Goal: Information Seeking & Learning: Learn about a topic

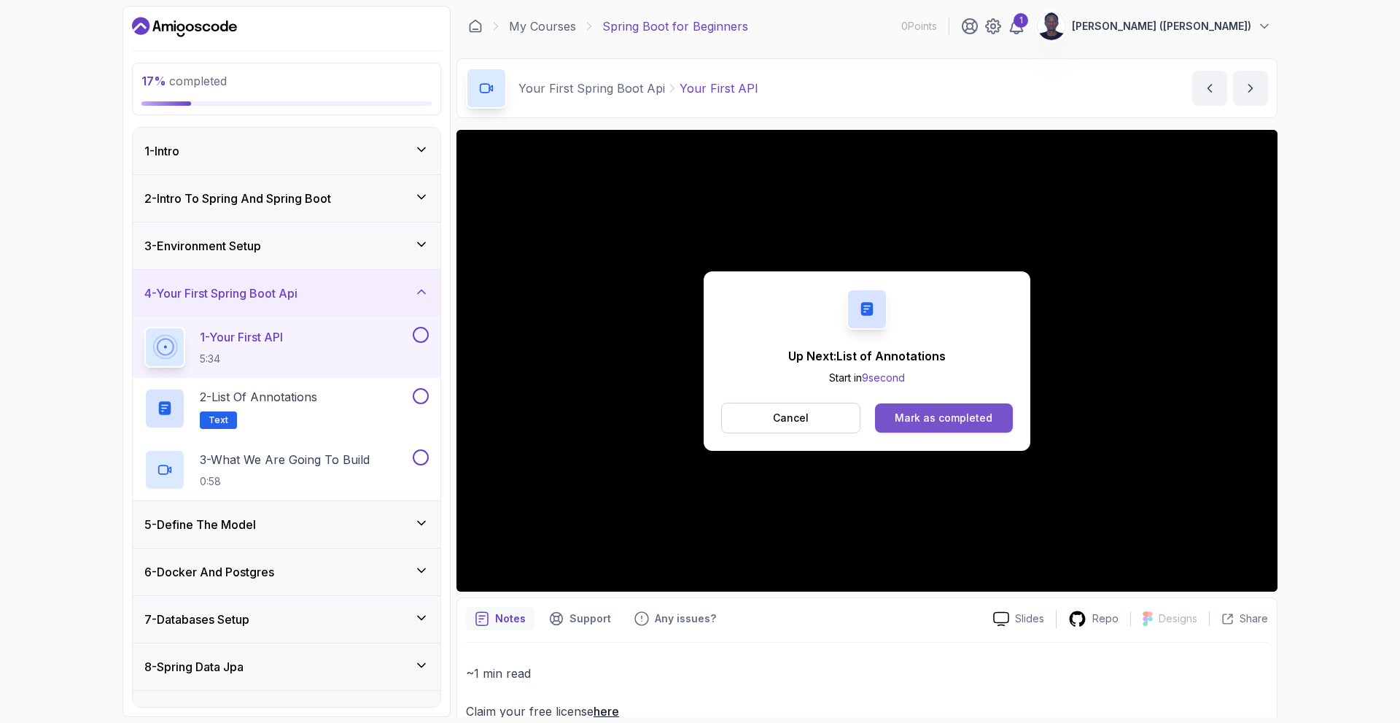
click at [932, 413] on div "Mark as completed" at bounding box center [944, 418] width 98 height 15
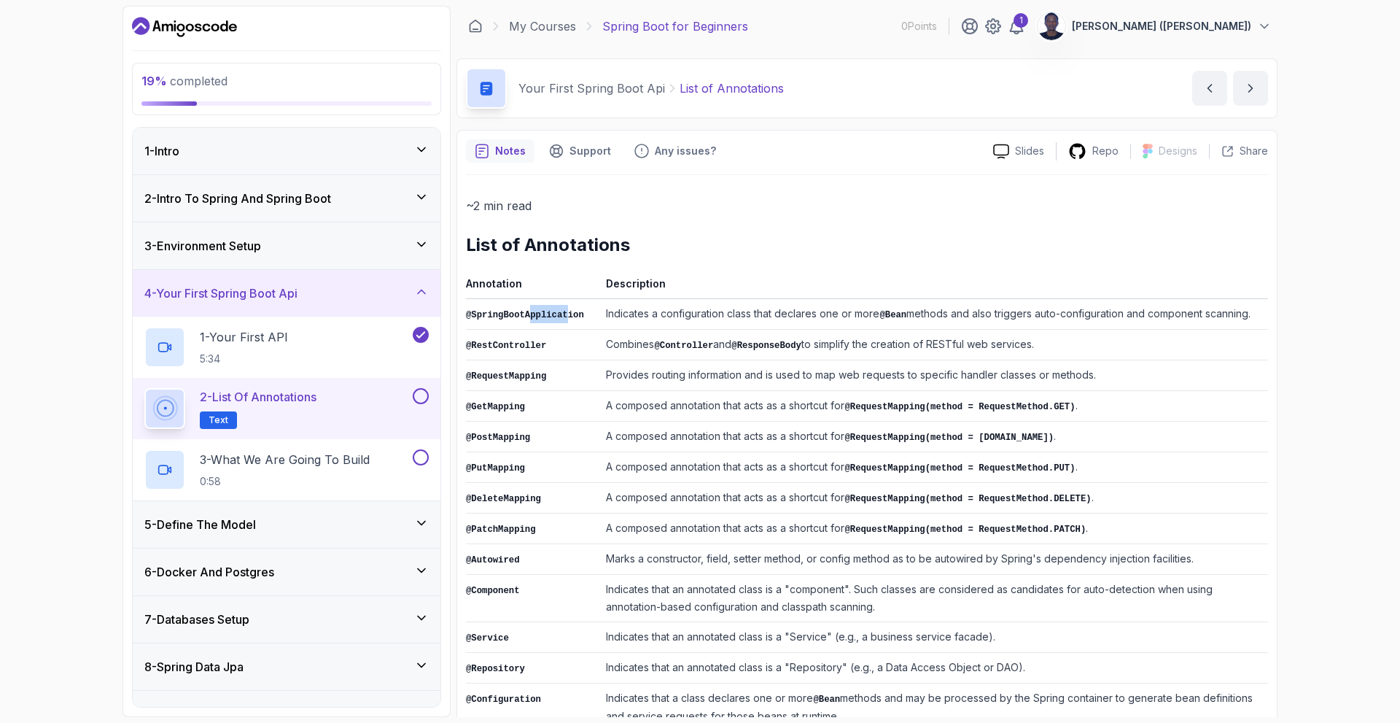
drag, startPoint x: 527, startPoint y: 314, endPoint x: 559, endPoint y: 314, distance: 32.1
click at [559, 314] on code "@SpringBootApplication" at bounding box center [525, 315] width 118 height 10
drag, startPoint x: 653, startPoint y: 314, endPoint x: 1248, endPoint y: 327, distance: 595.1
click at [1248, 327] on td "Indicates a configuration class that declares one or more @Bean methods and als…" at bounding box center [934, 314] width 668 height 31
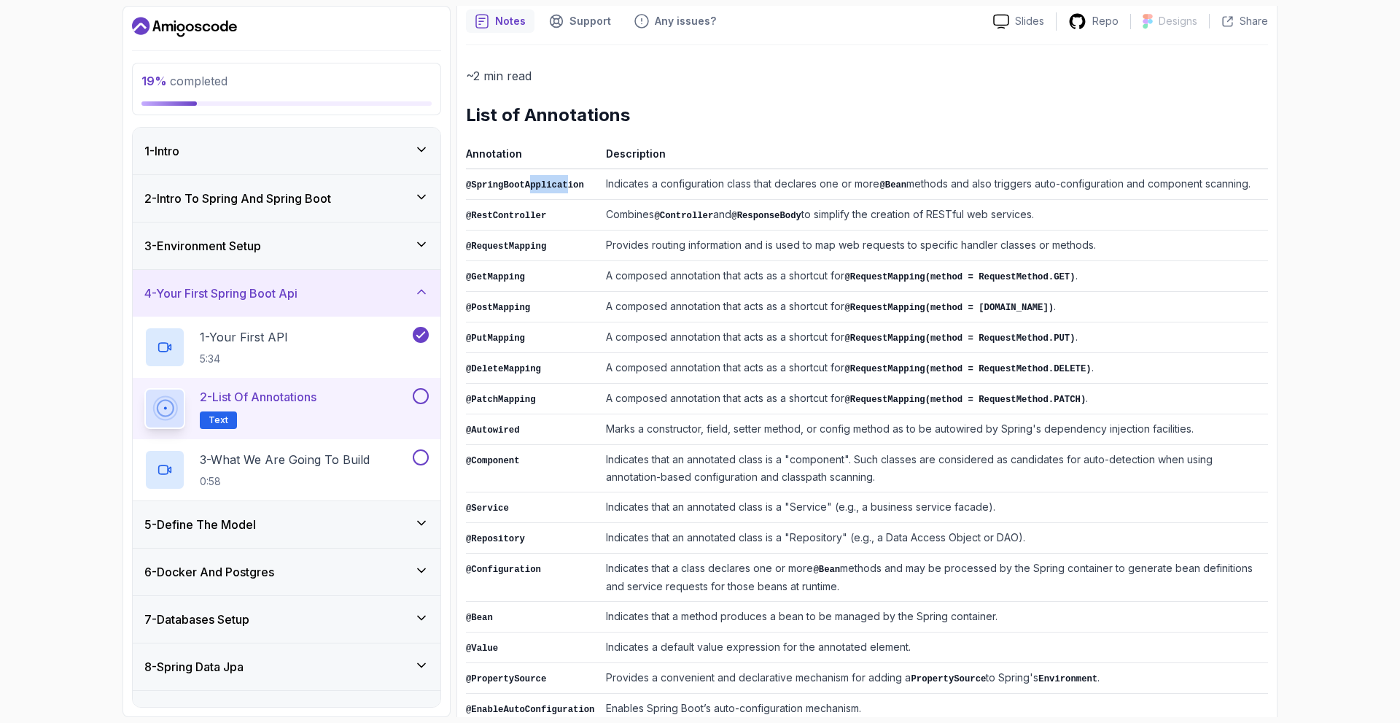
scroll to position [155, 0]
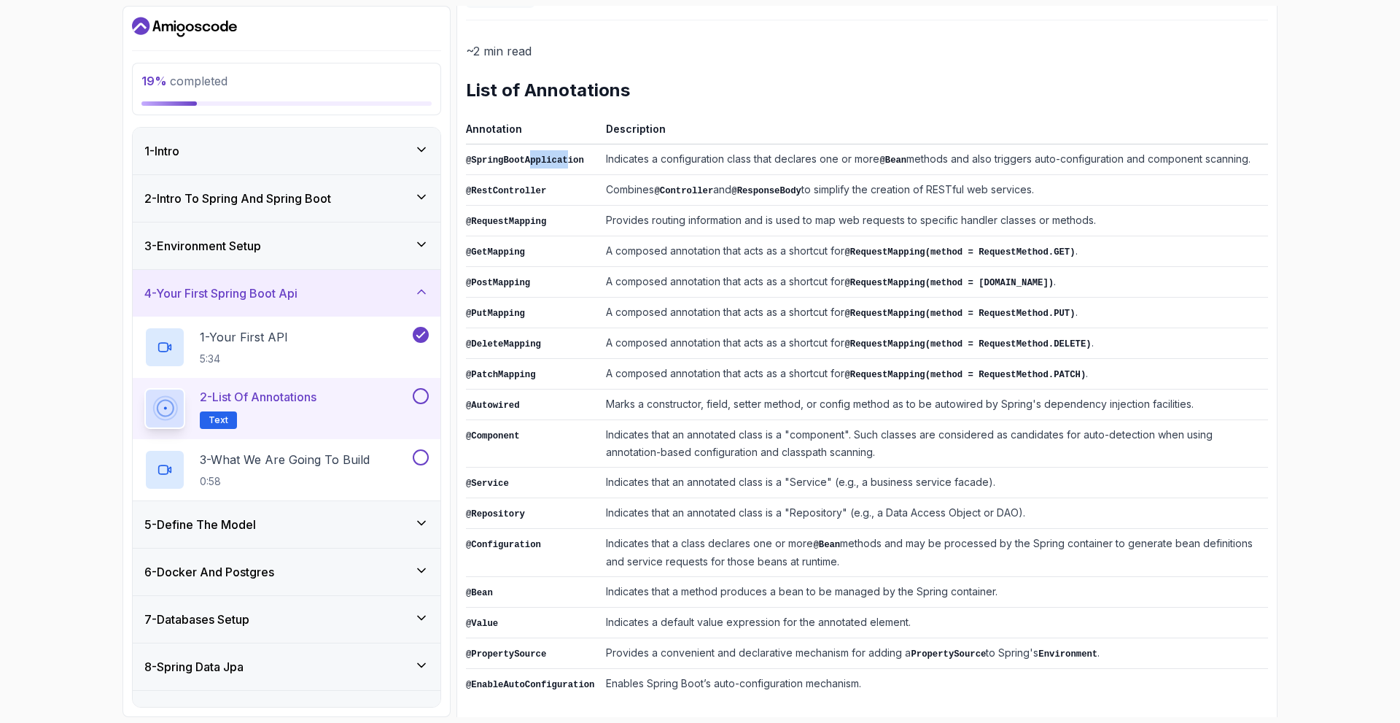
click at [425, 394] on button at bounding box center [421, 396] width 16 height 16
click at [317, 456] on p "3 - What We Are Going To Build" at bounding box center [285, 459] width 170 height 17
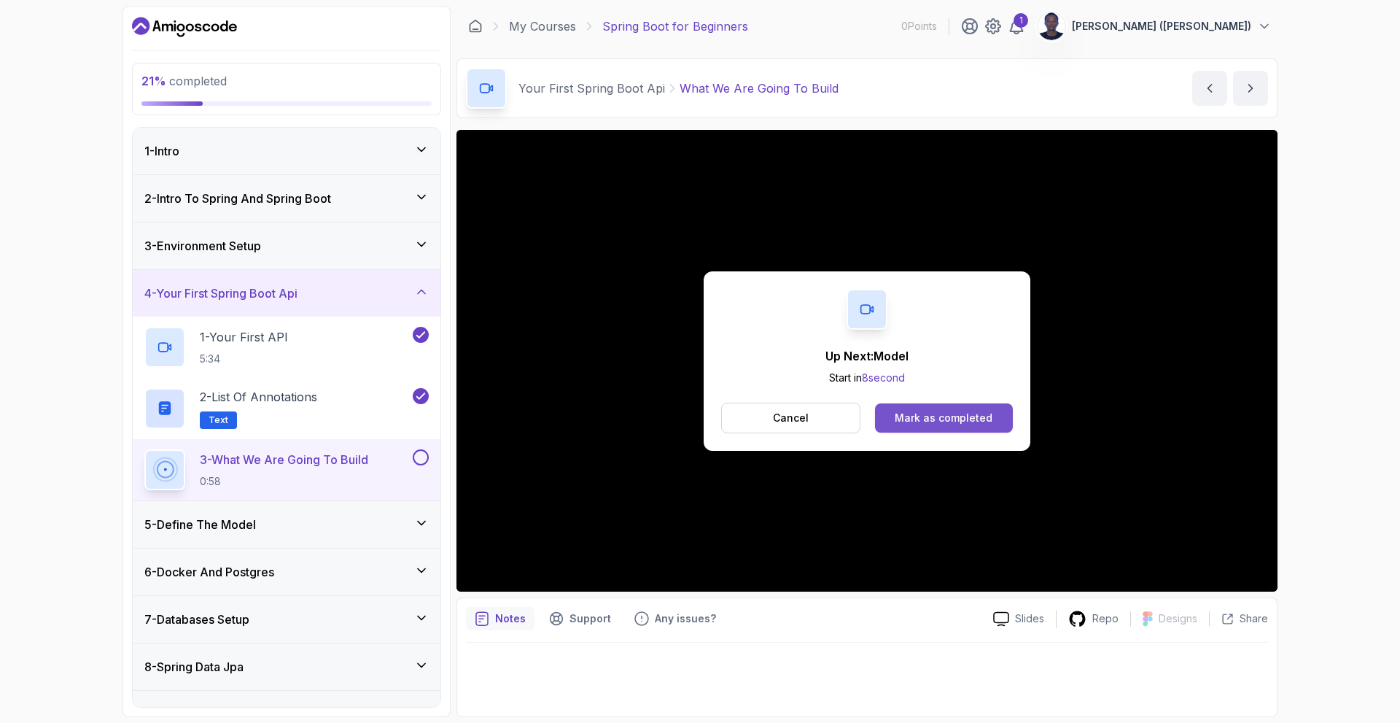
click at [920, 416] on div "Mark as completed" at bounding box center [944, 418] width 98 height 15
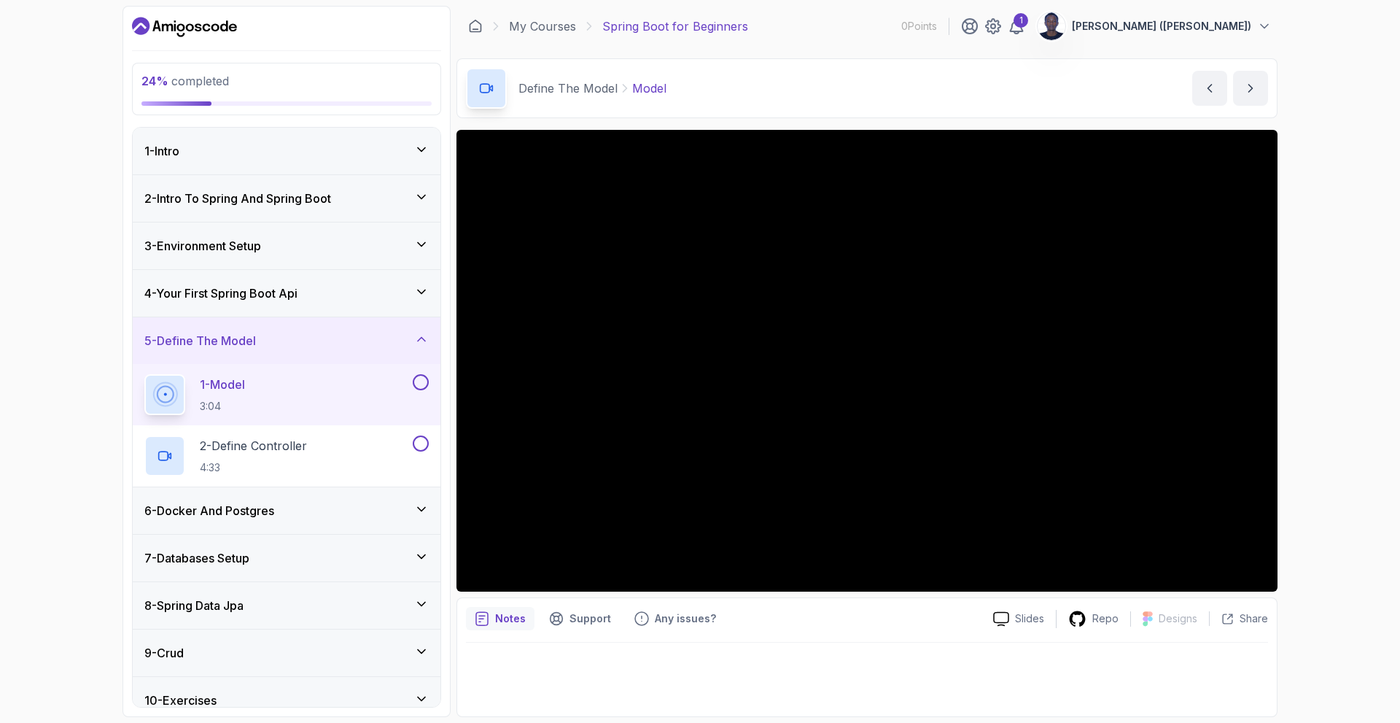
scroll to position [112, 0]
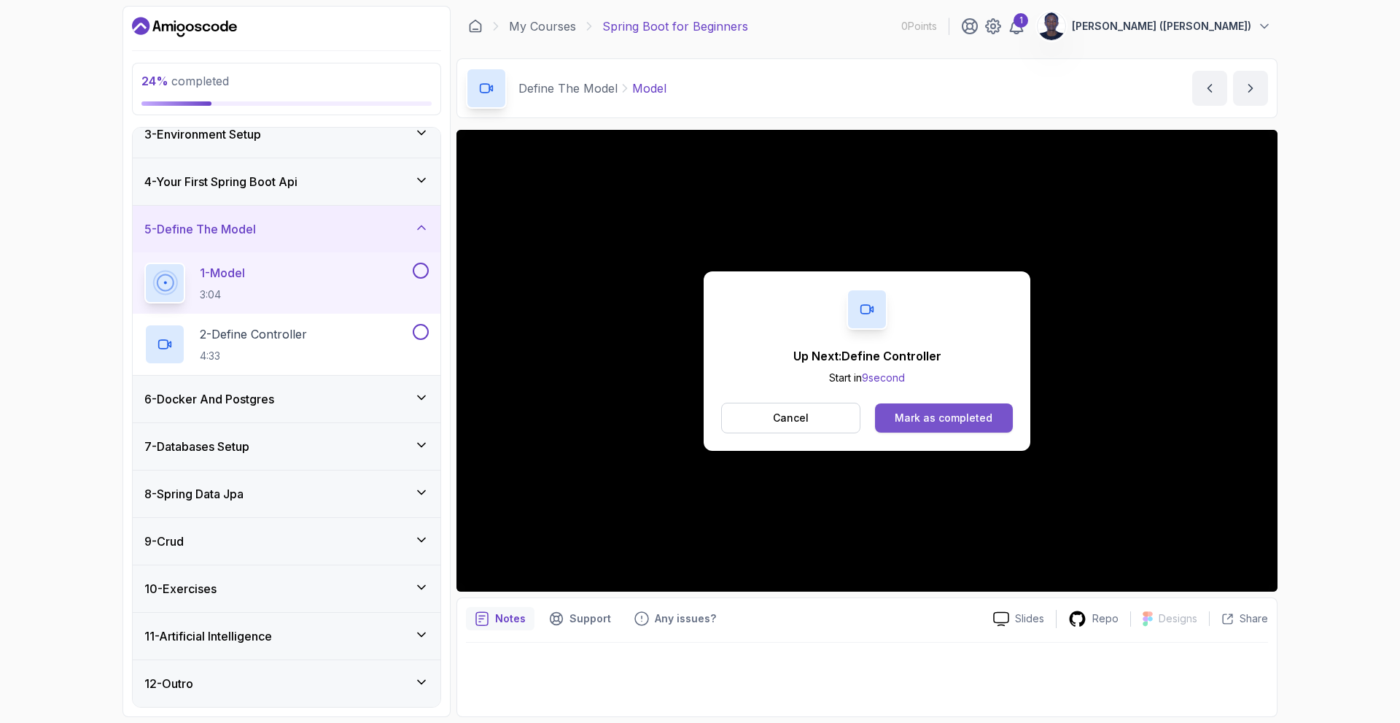
click at [970, 413] on div "Mark as completed" at bounding box center [944, 418] width 98 height 15
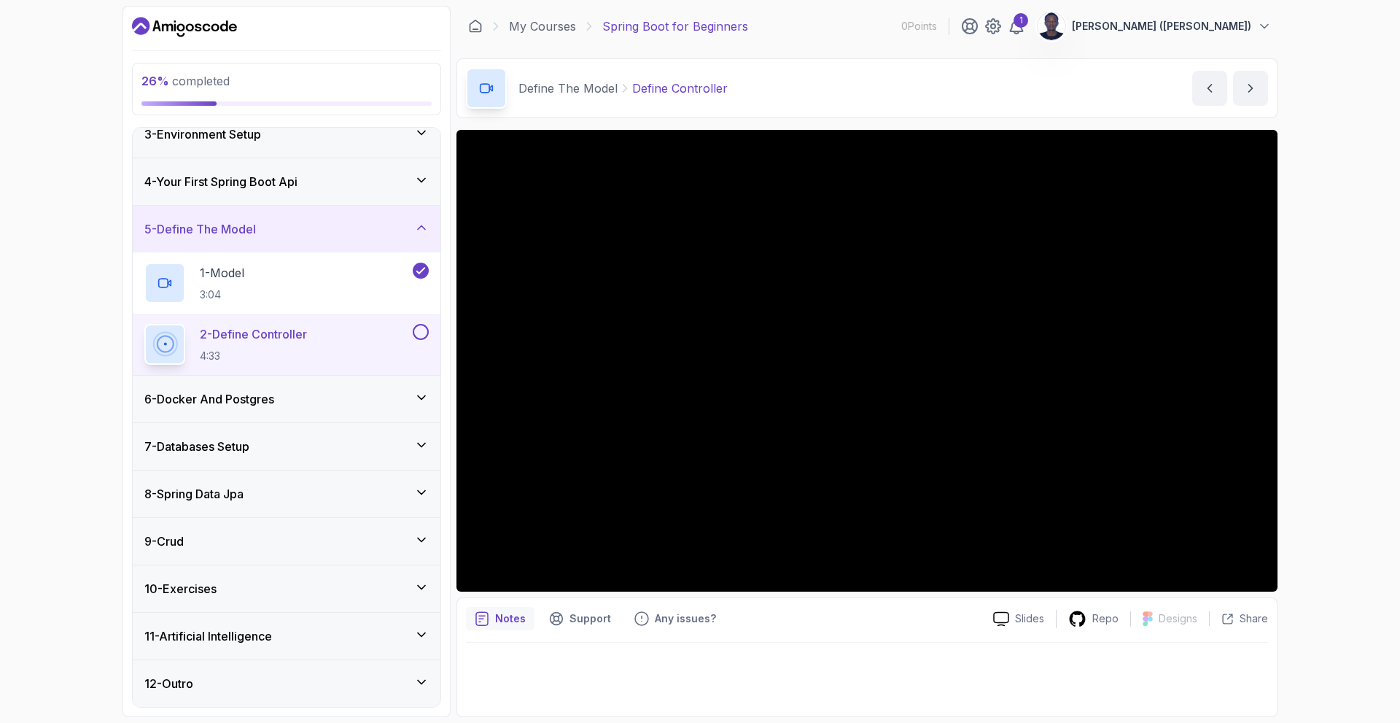
click at [207, 592] on h3 "10 - Exercises" at bounding box center [180, 588] width 72 height 17
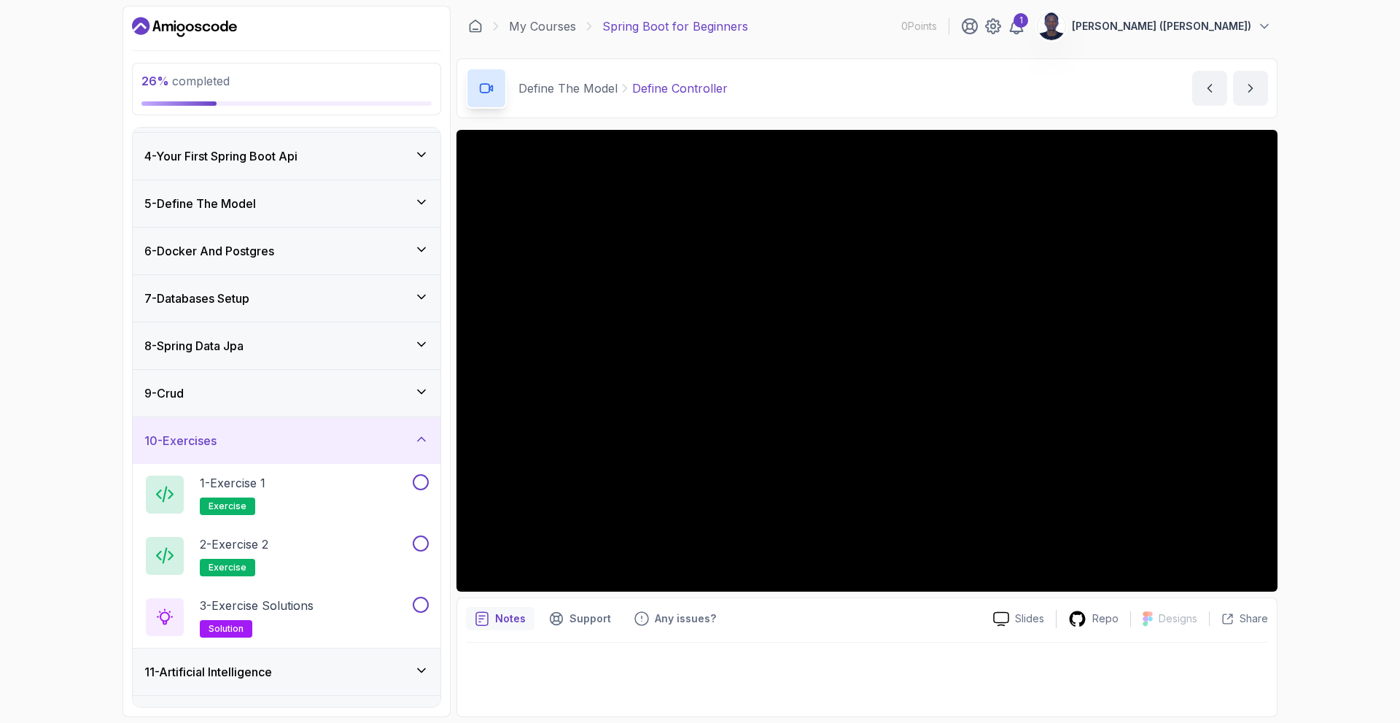
scroll to position [173, 0]
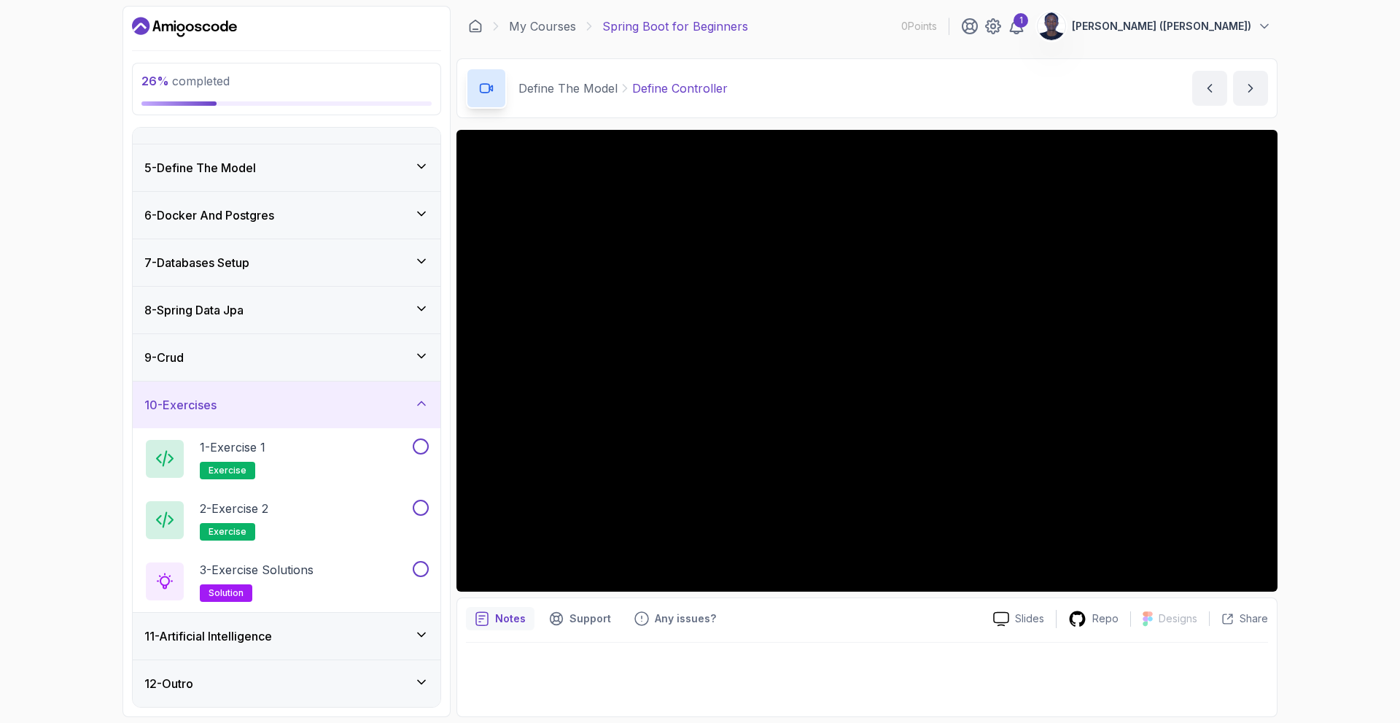
click at [193, 683] on h3 "12 - Outro" at bounding box center [168, 682] width 49 height 17
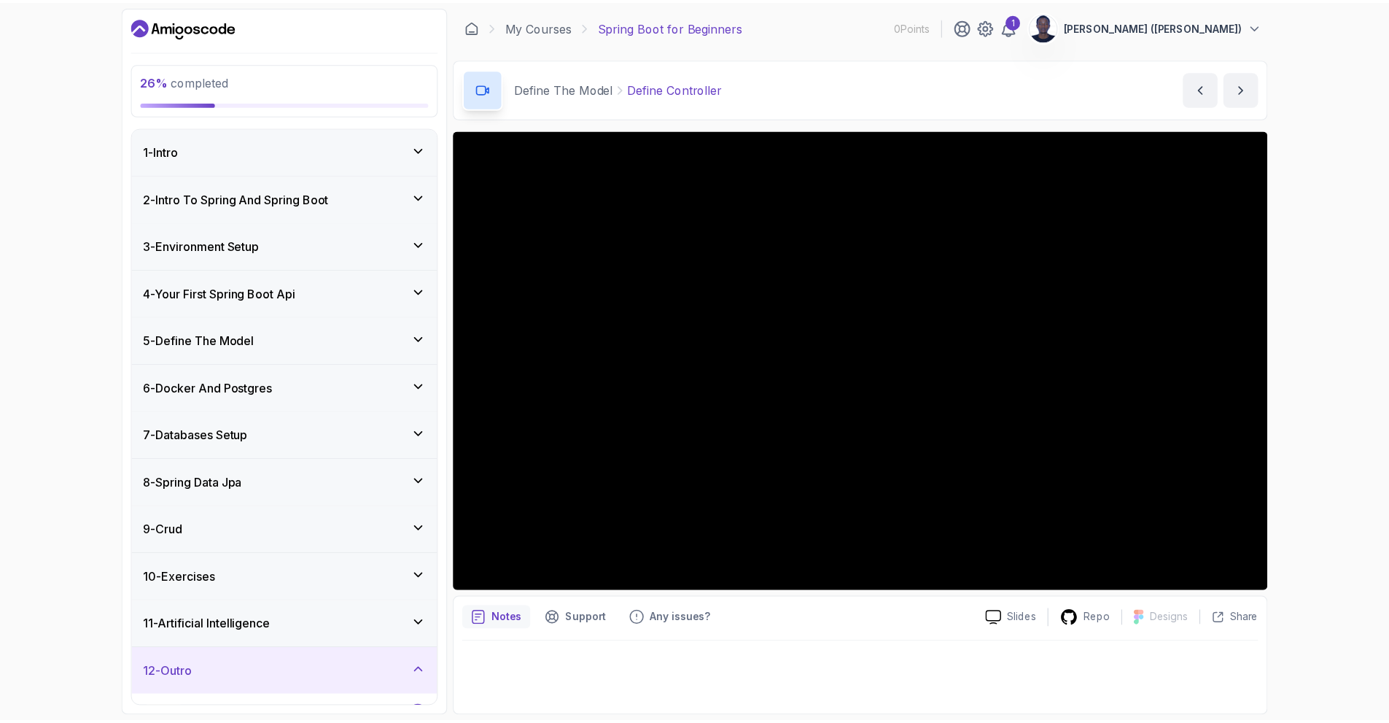
scroll to position [112, 0]
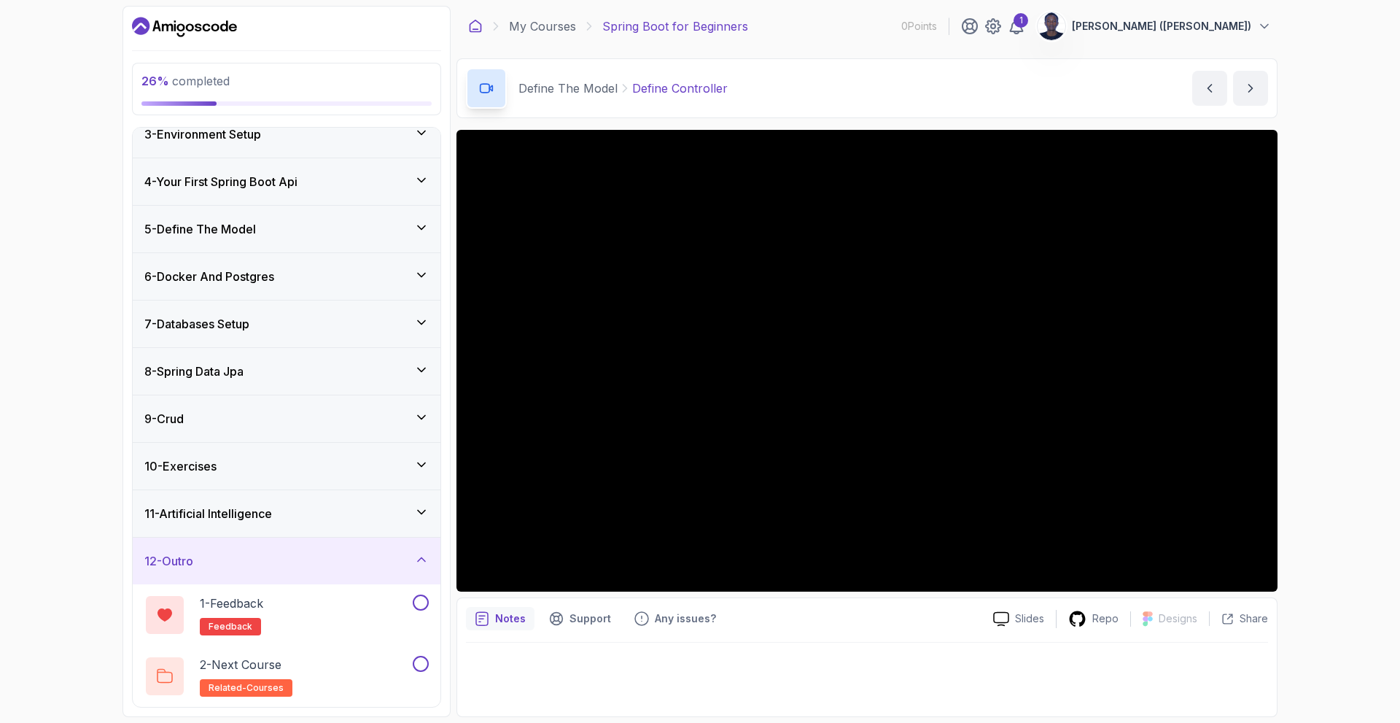
click at [481, 29] on icon at bounding box center [475, 26] width 11 height 12
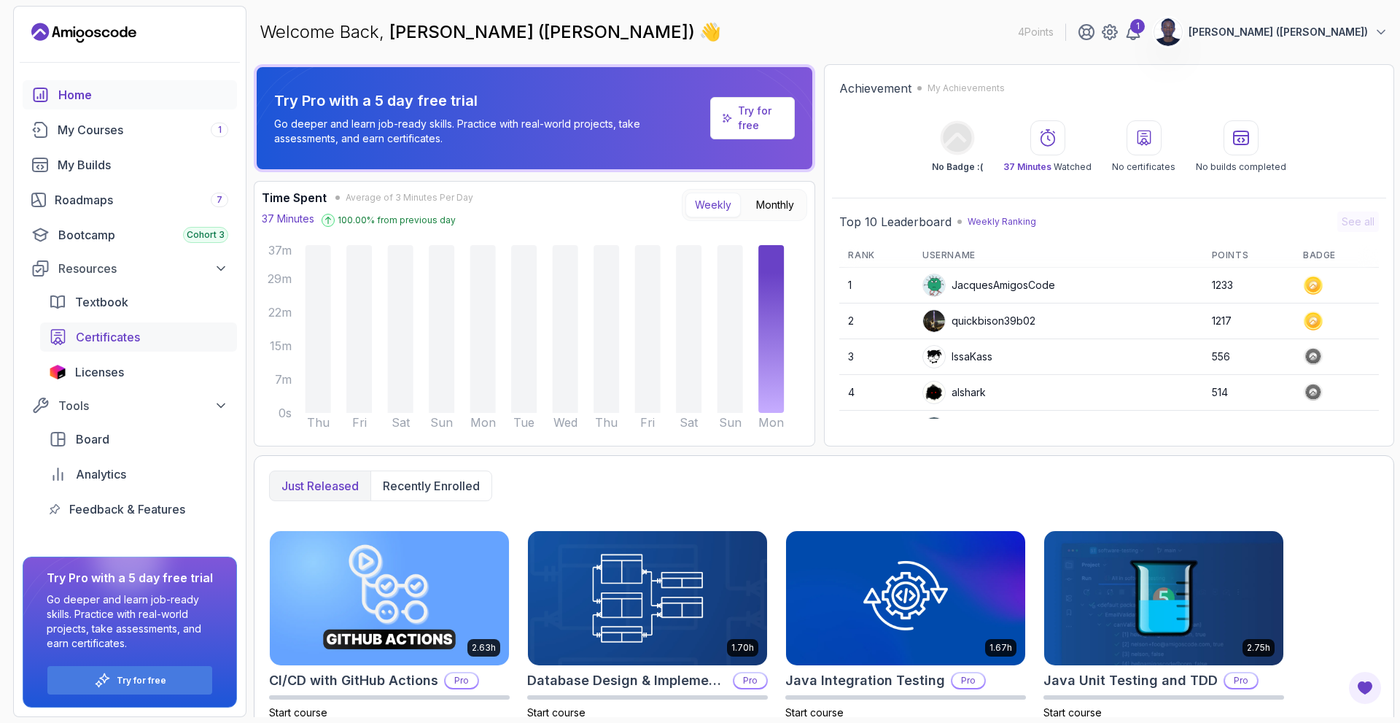
click at [111, 327] on link "Certificates" at bounding box center [138, 336] width 197 height 29
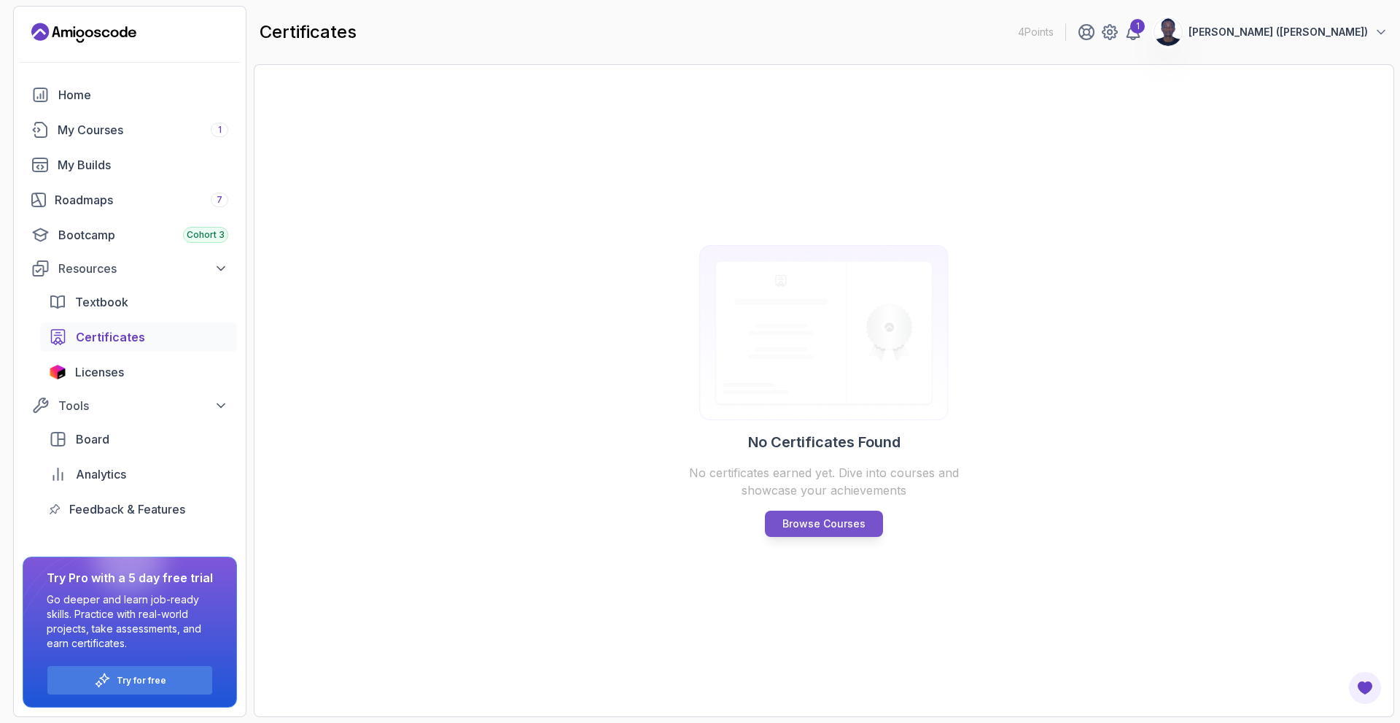
click at [833, 524] on p "Browse Courses" at bounding box center [823, 523] width 83 height 15
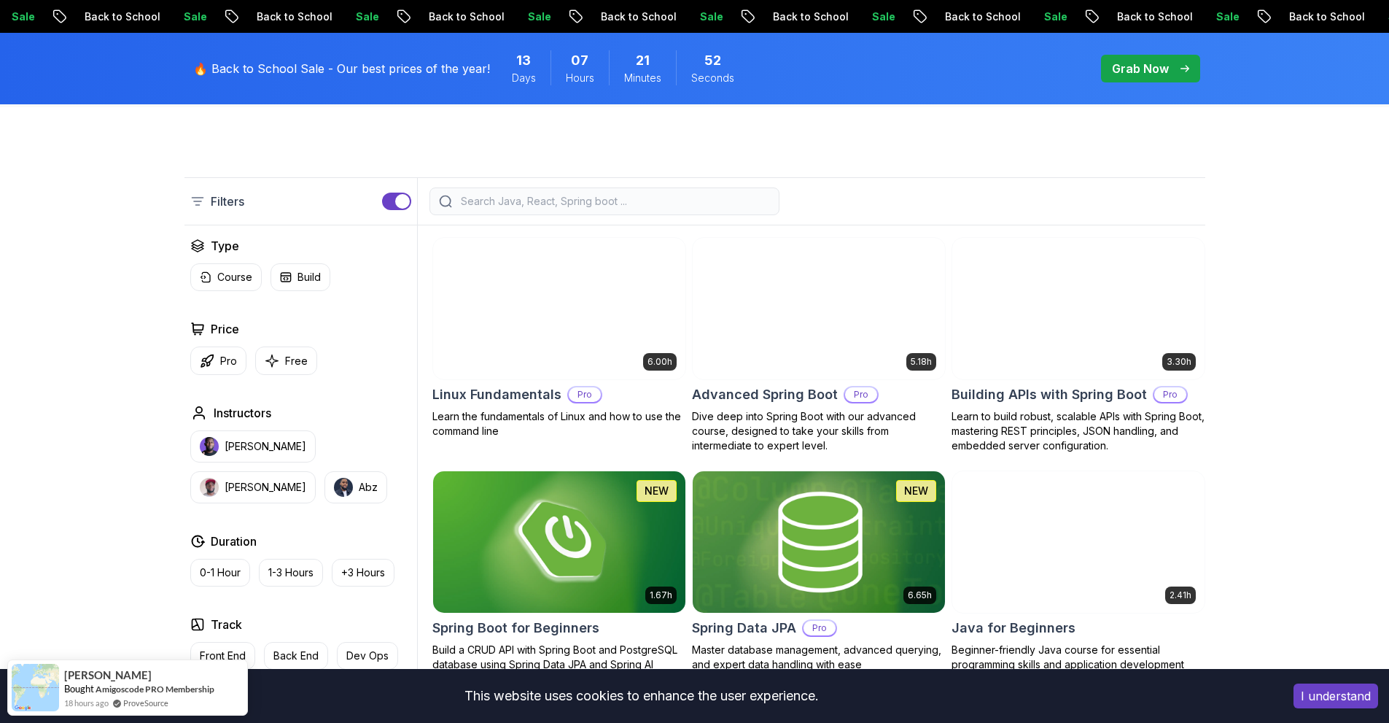
scroll to position [303, 0]
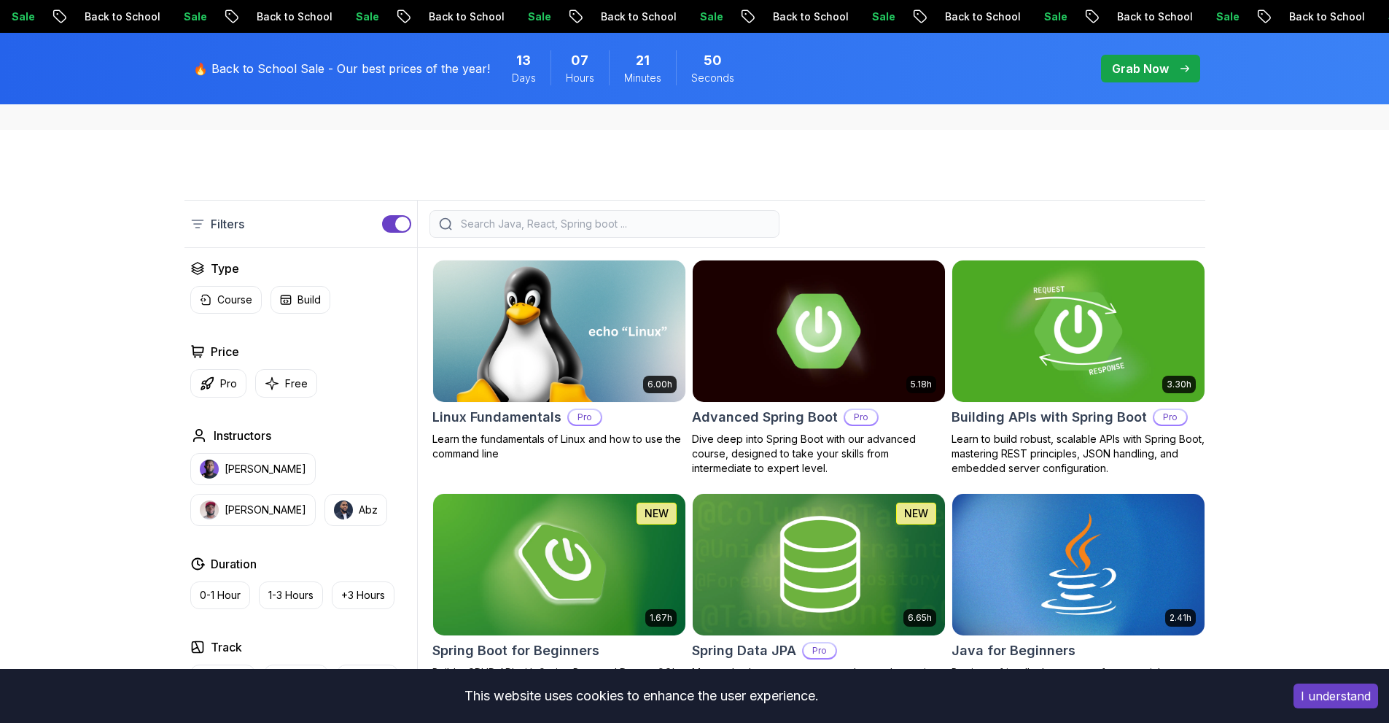
click at [1016, 352] on img at bounding box center [1078, 331] width 265 height 148
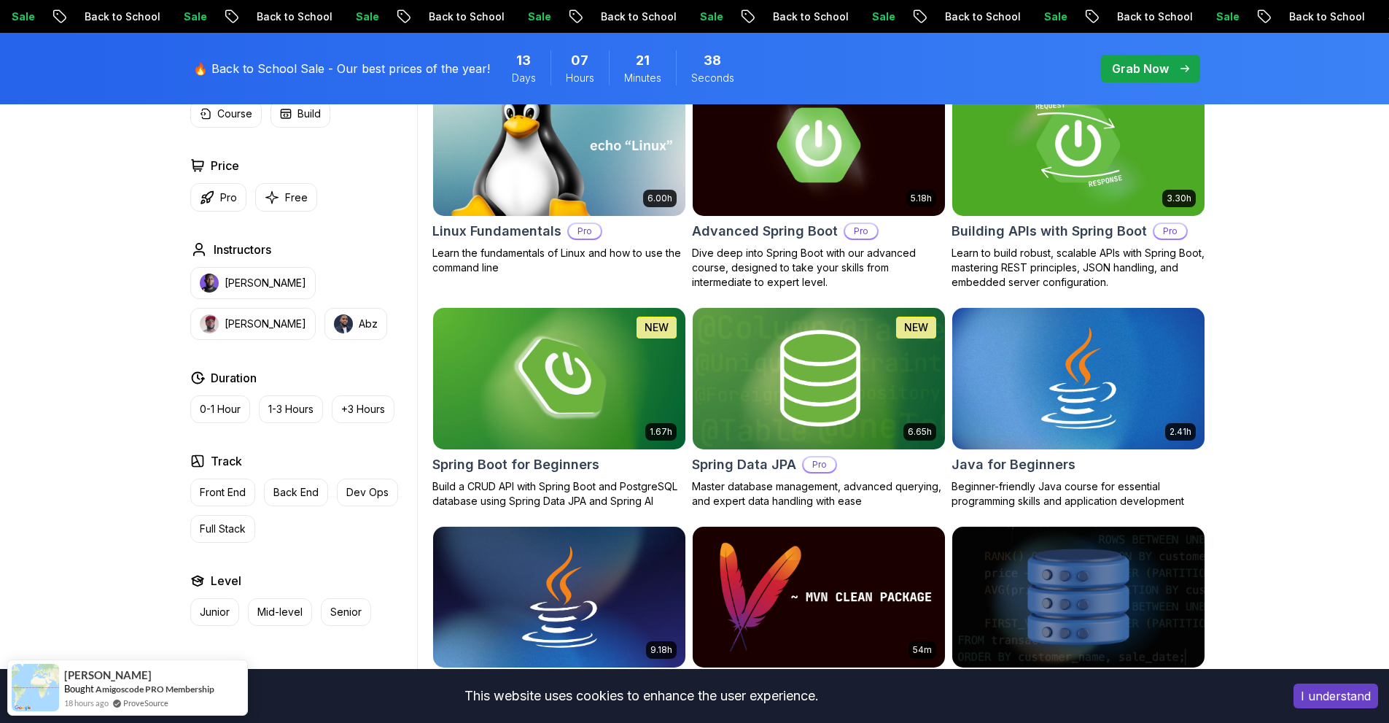
scroll to position [489, 0]
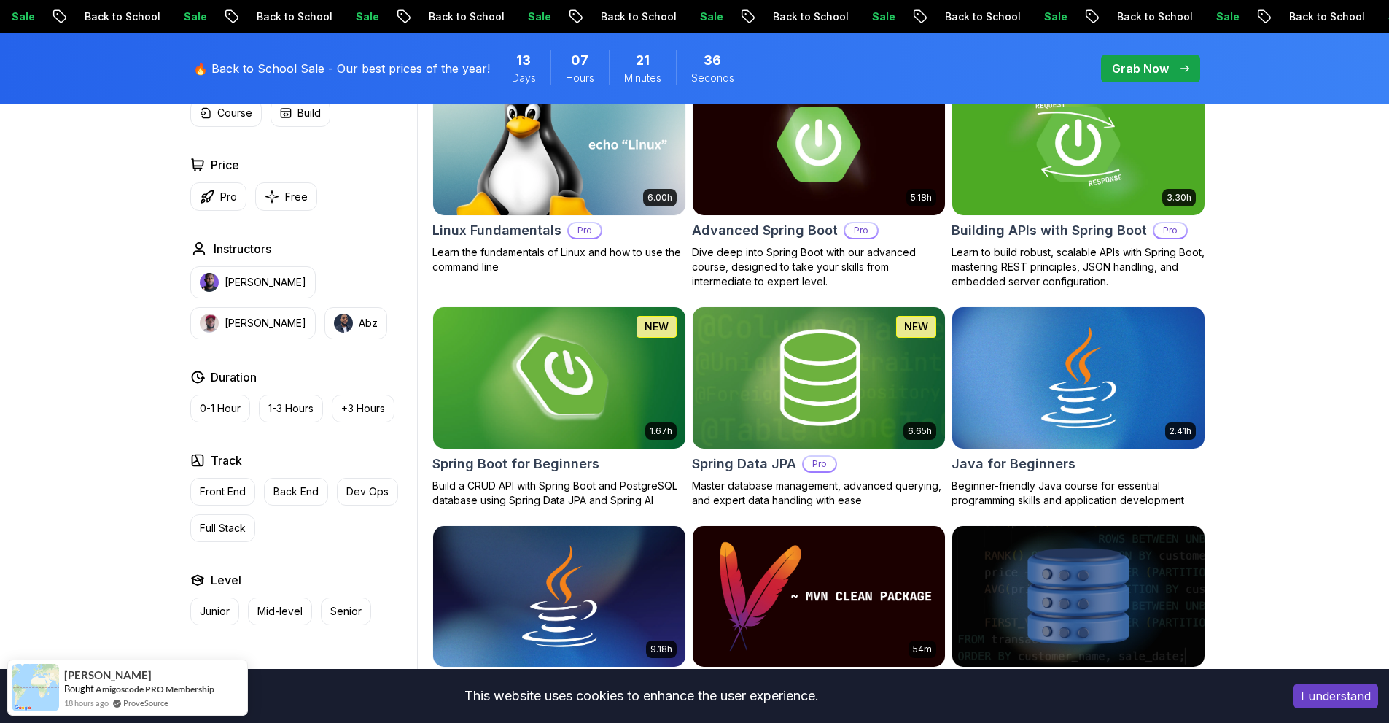
click at [531, 405] on img at bounding box center [559, 377] width 265 height 148
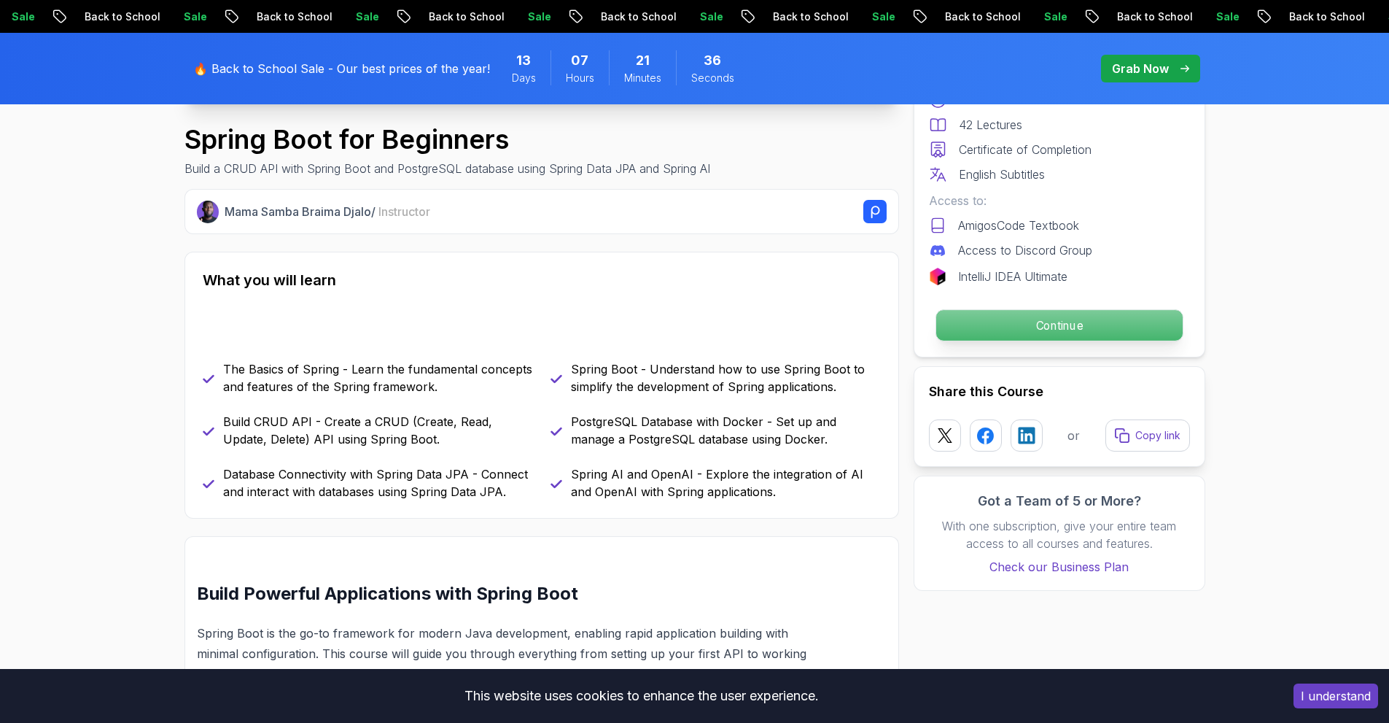
click at [1051, 341] on p "Continue" at bounding box center [1058, 325] width 246 height 31
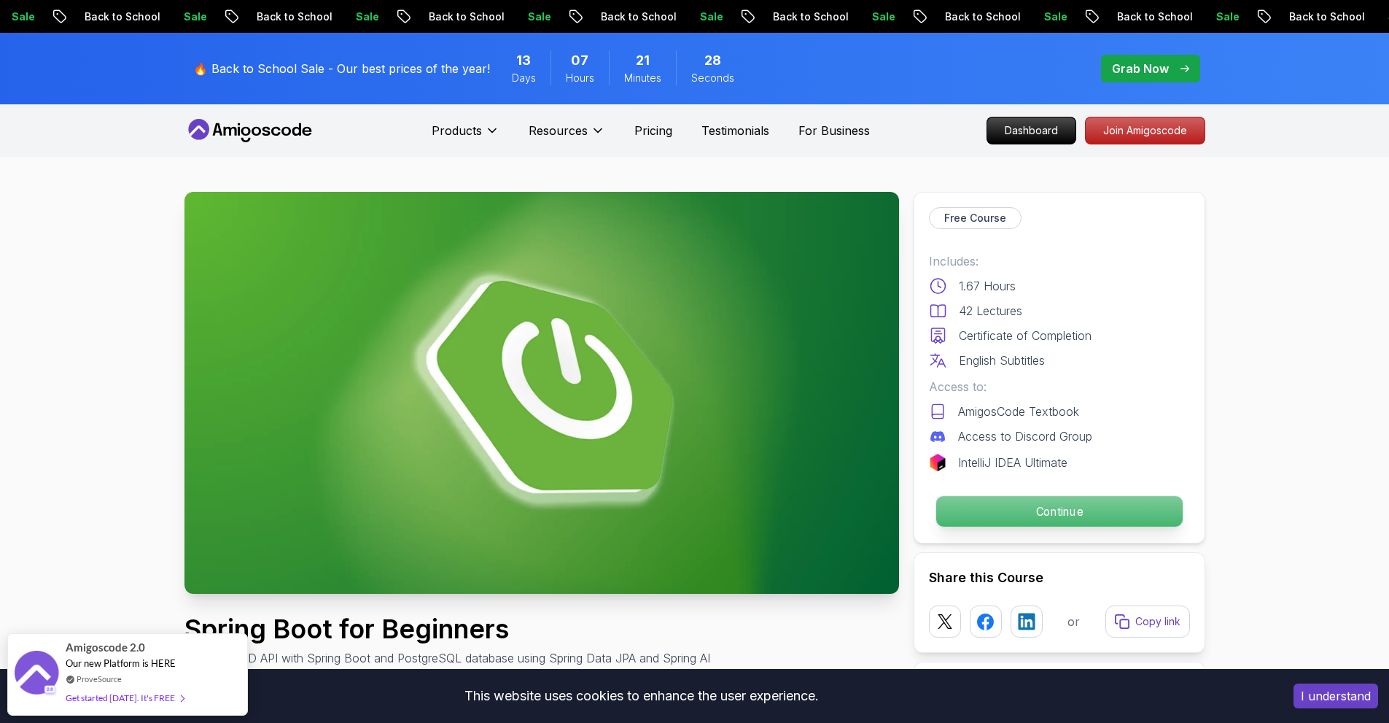
click at [1056, 518] on p "Continue" at bounding box center [1058, 511] width 246 height 31
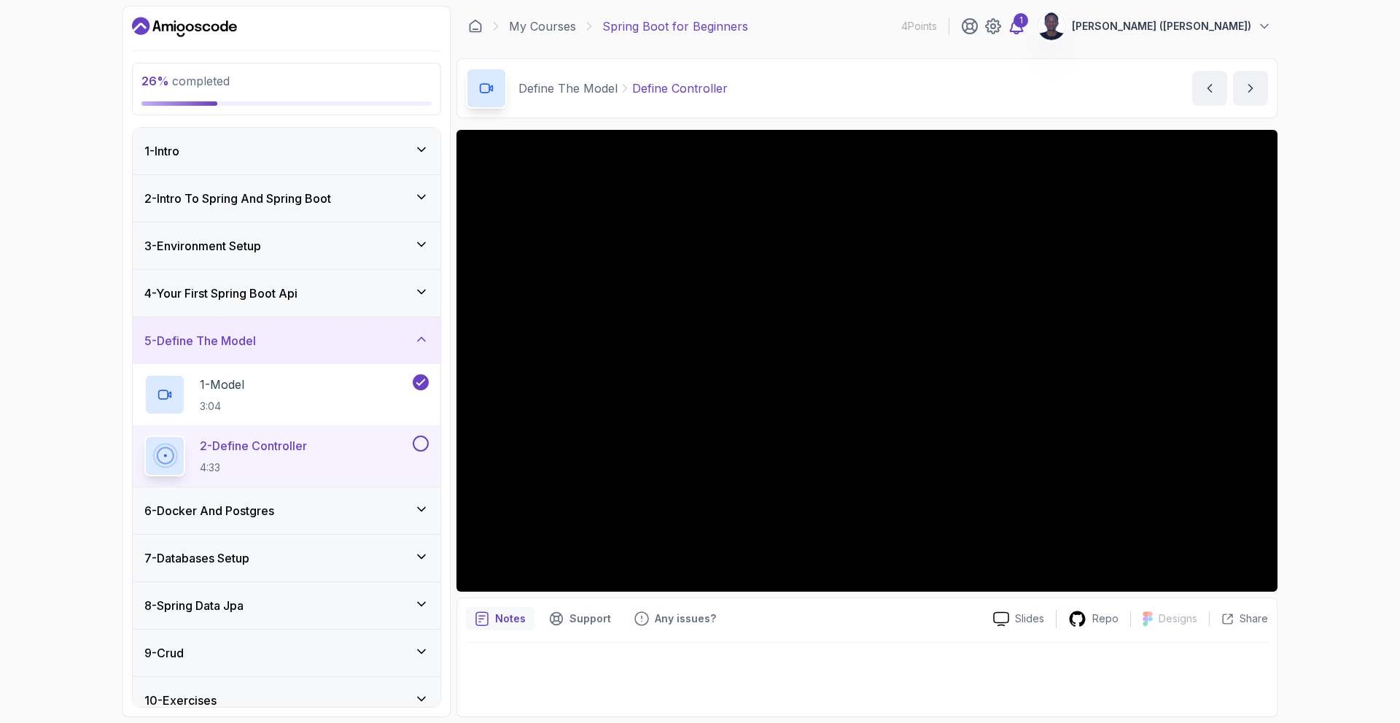
click at [1023, 33] on icon at bounding box center [1017, 26] width 12 height 15
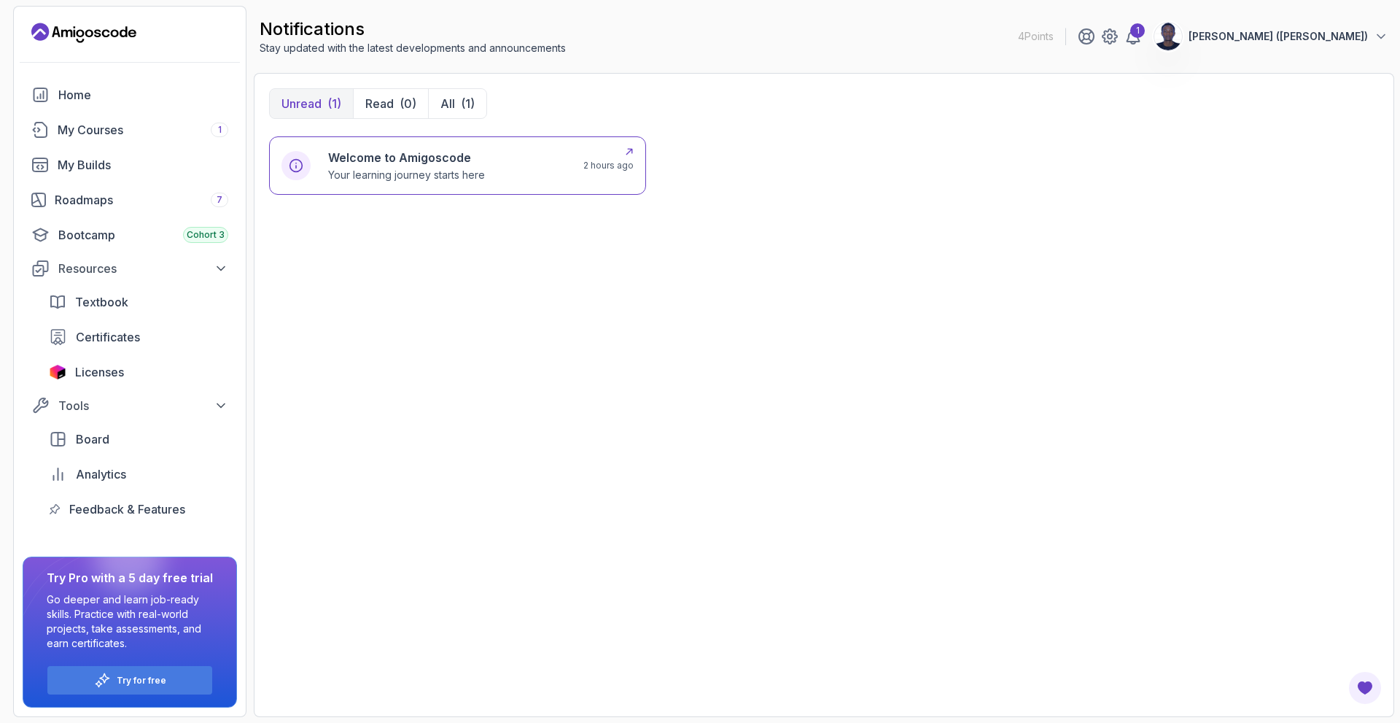
click at [505, 178] on div "Welcome to Amigoscode Your learning journey starts here" at bounding box center [447, 166] width 238 height 34
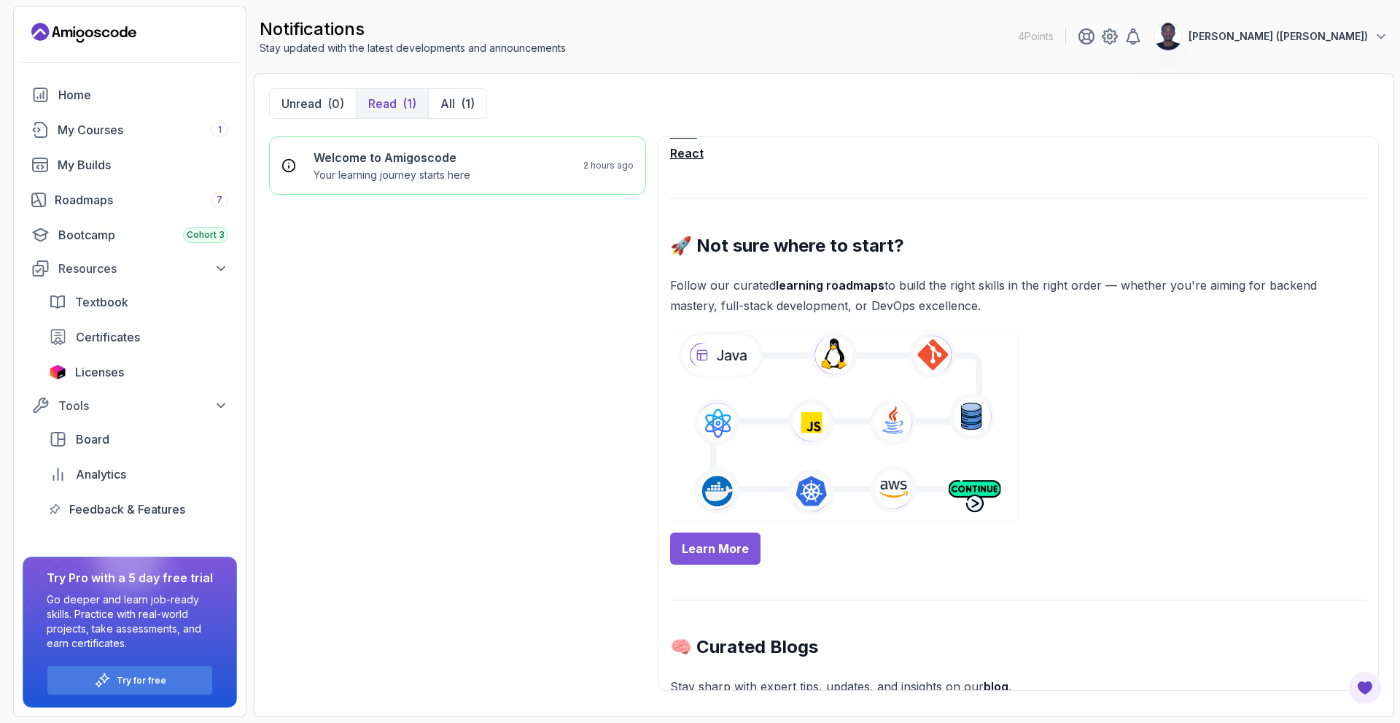
scroll to position [451, 0]
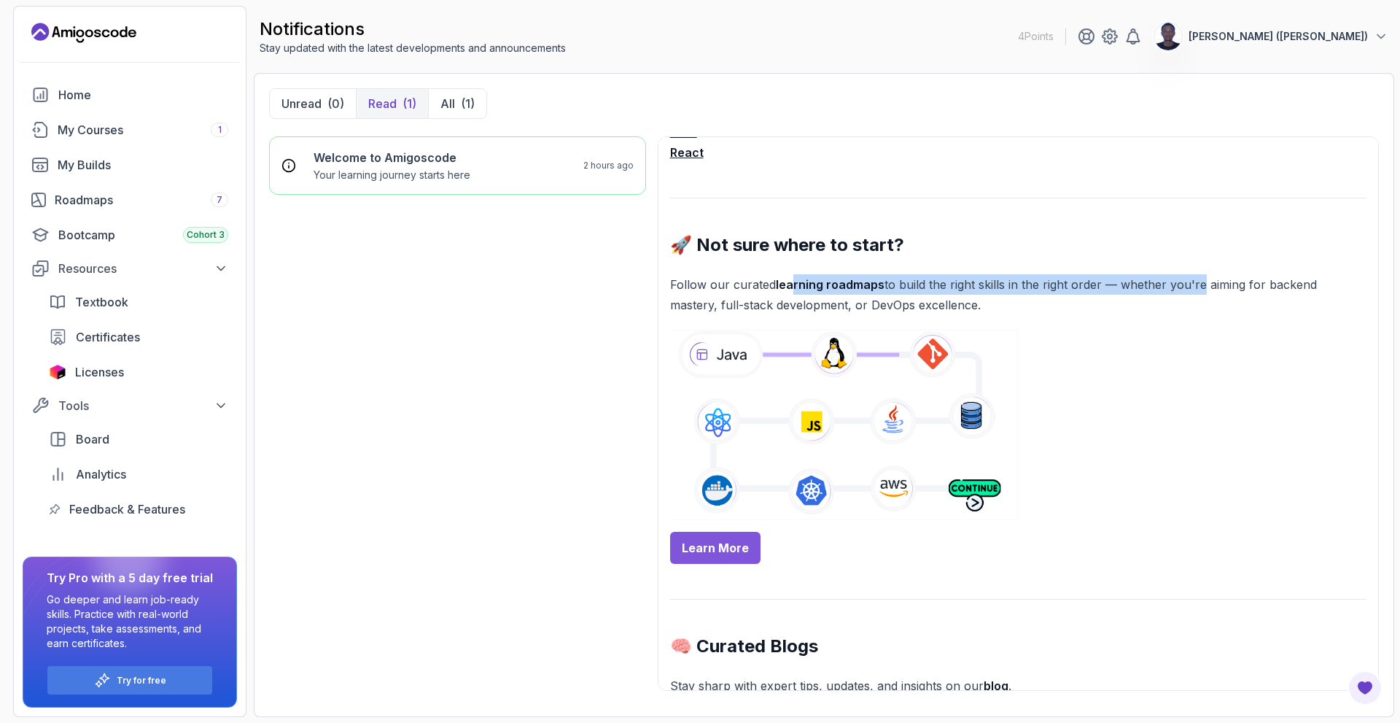
drag, startPoint x: 790, startPoint y: 287, endPoint x: 1196, endPoint y: 294, distance: 406.2
click at [1196, 294] on p "Follow our curated learning roadmaps to build the right skills in the right ord…" at bounding box center [1018, 294] width 696 height 41
click at [969, 415] on img at bounding box center [844, 425] width 349 height 190
click at [728, 562] on link "Learn More" at bounding box center [715, 548] width 90 height 32
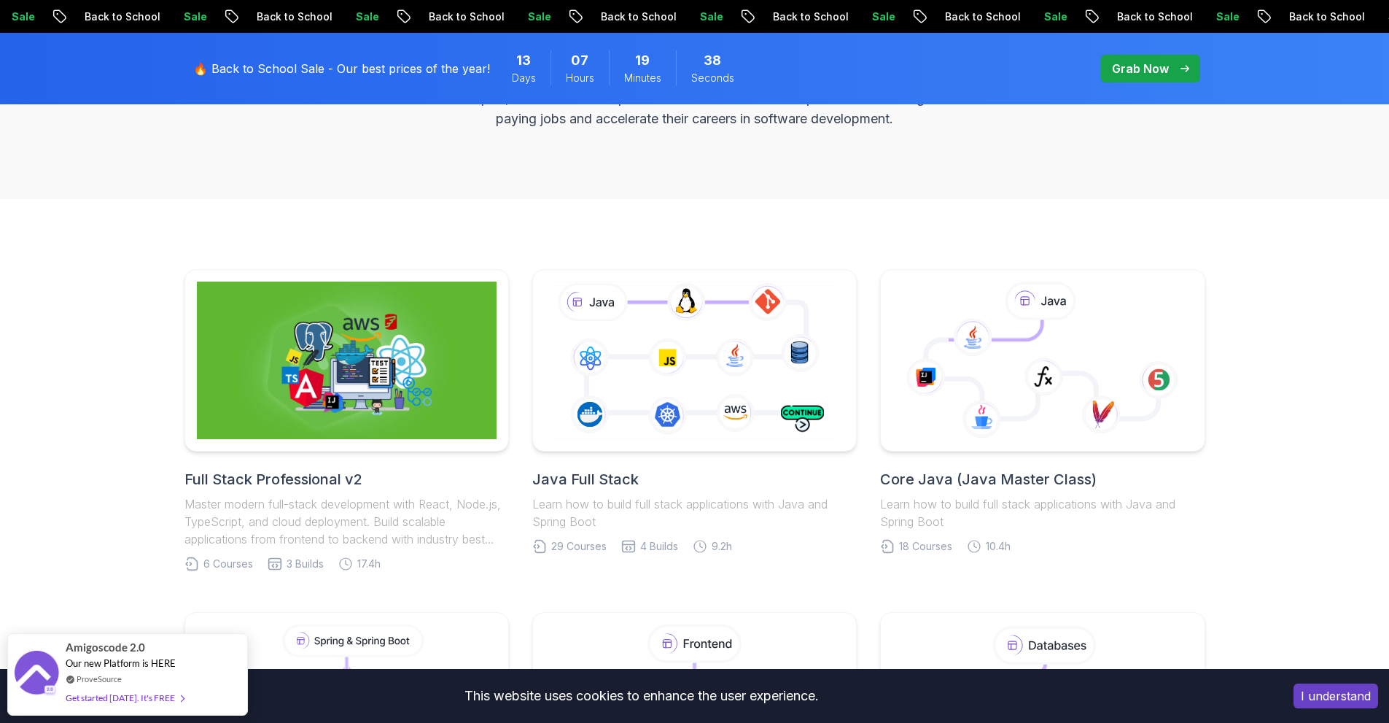
scroll to position [261, 0]
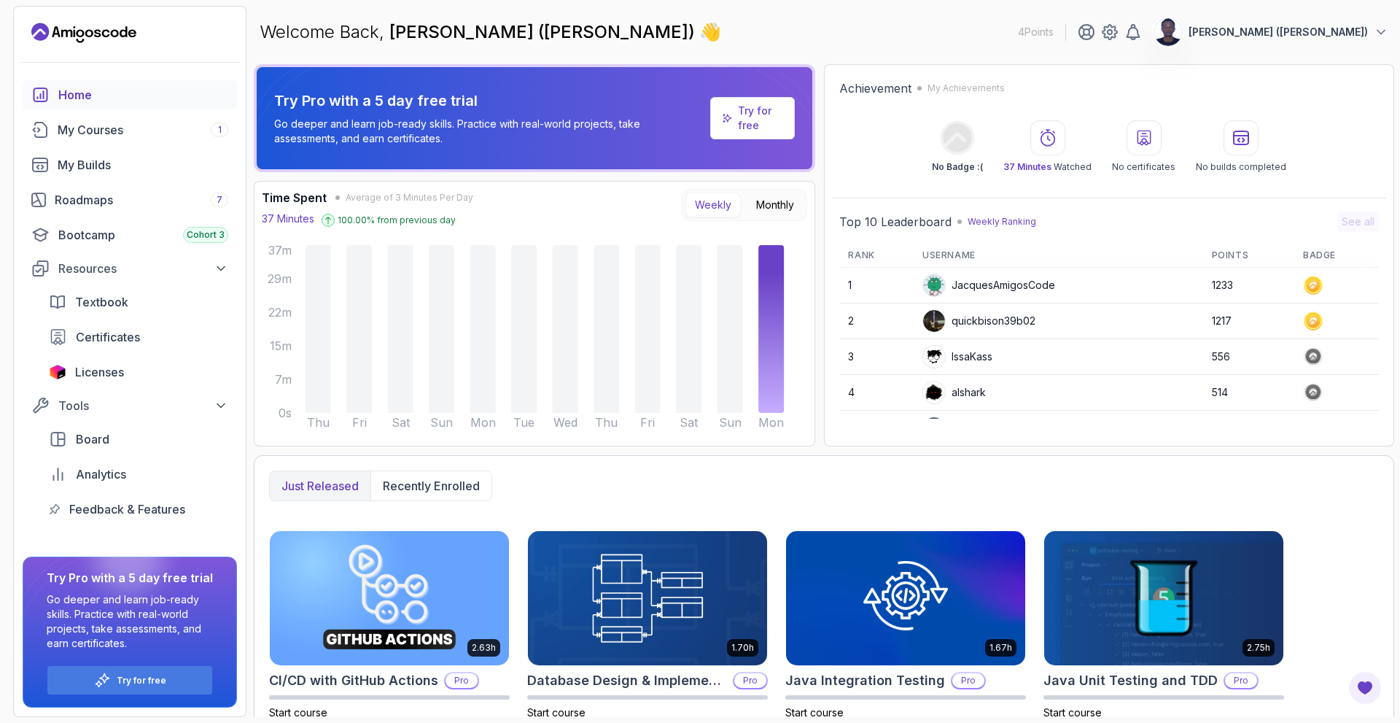
click at [754, 113] on p "Try for free" at bounding box center [760, 118] width 45 height 29
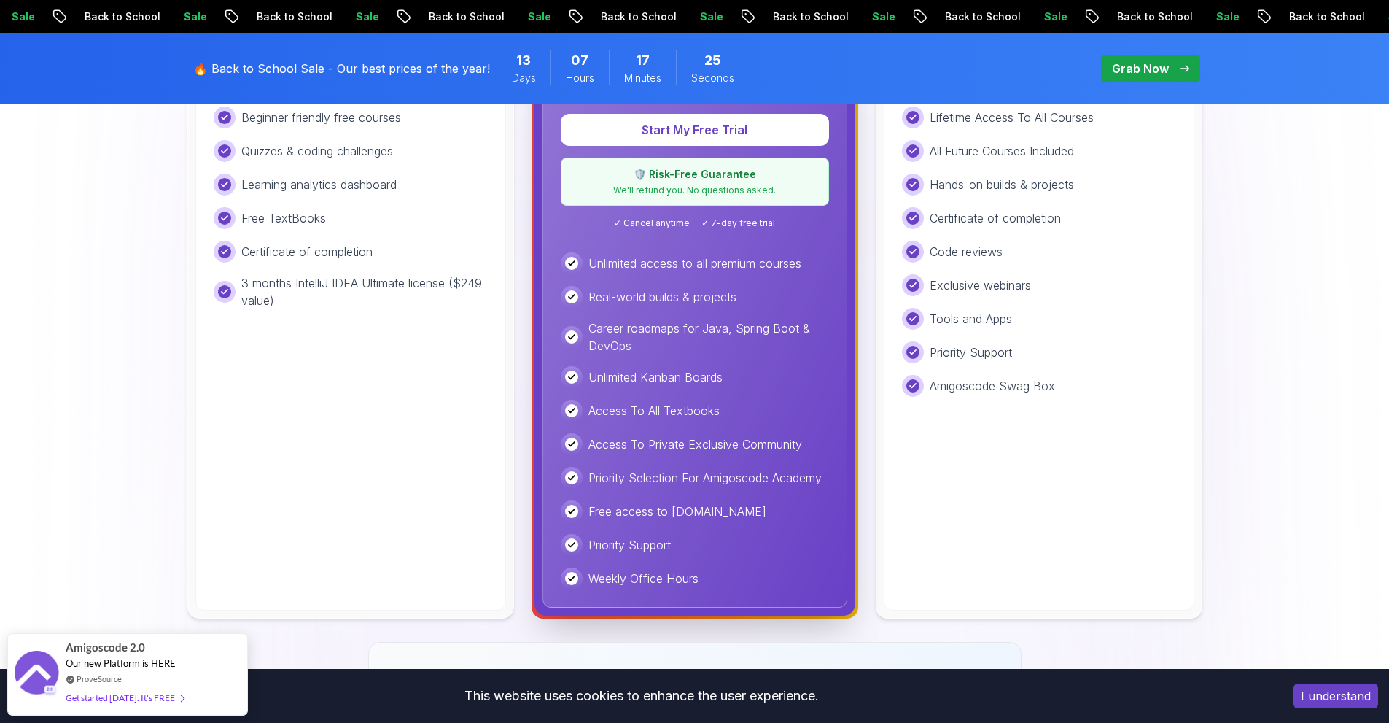
scroll to position [609, 0]
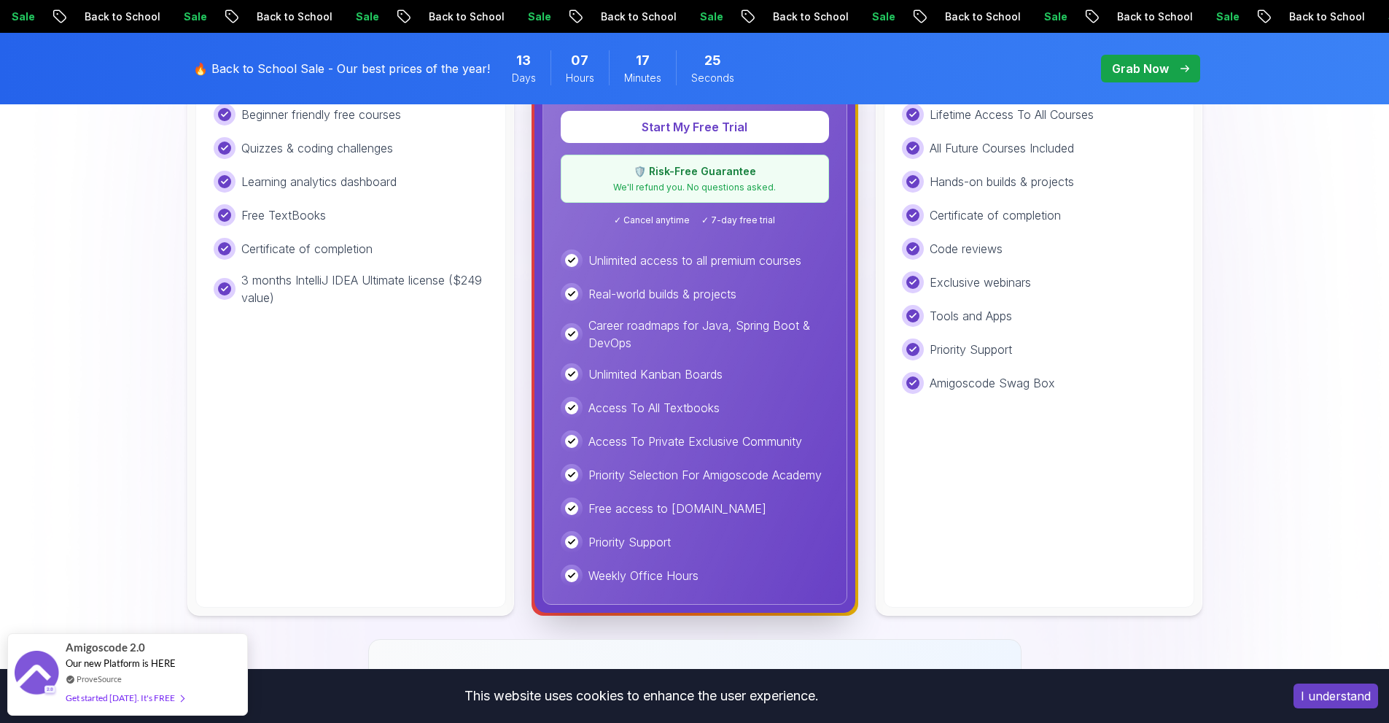
click at [892, 270] on div "Lifetime One-time payment for lifetime access to all current and future courses…" at bounding box center [1039, 269] width 311 height 675
click at [957, 275] on p "Exclusive webinars" at bounding box center [980, 281] width 101 height 17
click at [938, 295] on div "Lifetime Access To All Courses All Future Courses Included Hands-on builds & pr…" at bounding box center [1039, 249] width 274 height 290
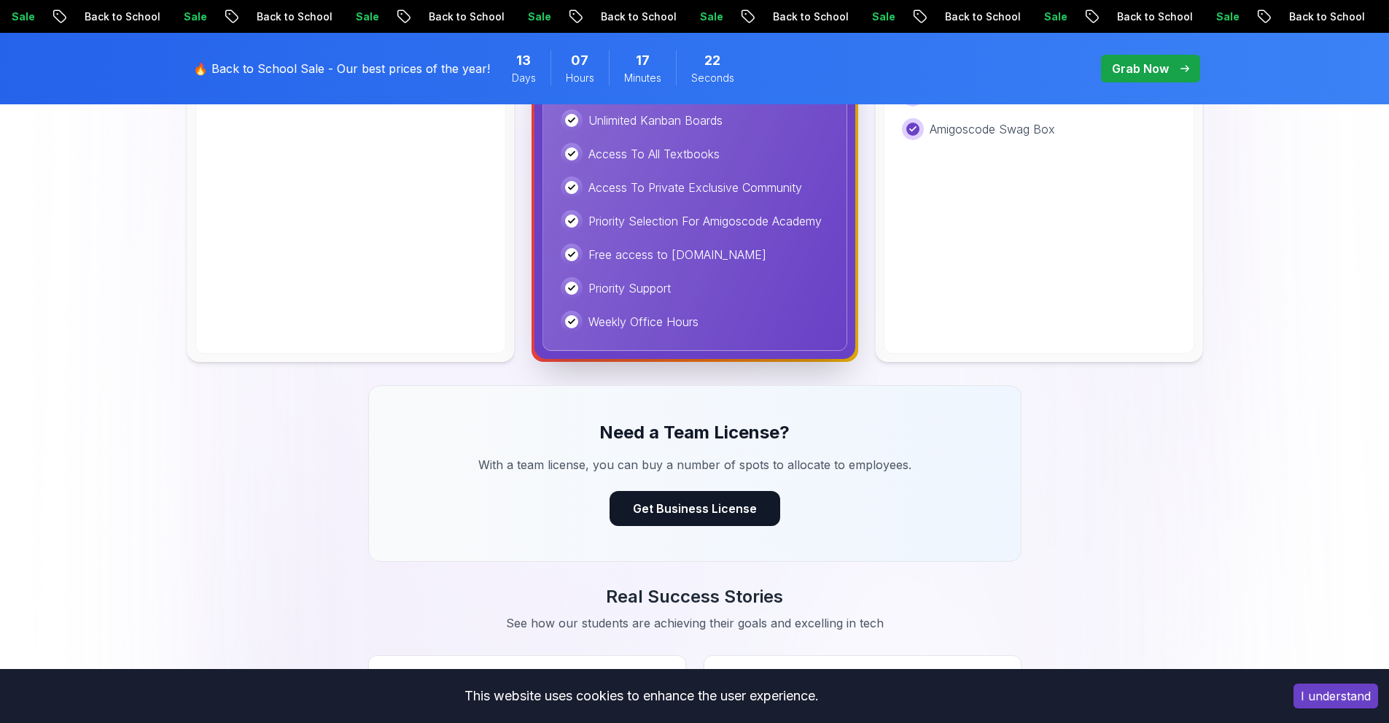
scroll to position [863, 0]
click at [666, 303] on div "Unlimited access to all premium courses Real-world builds & projects Career roa…" at bounding box center [695, 163] width 268 height 337
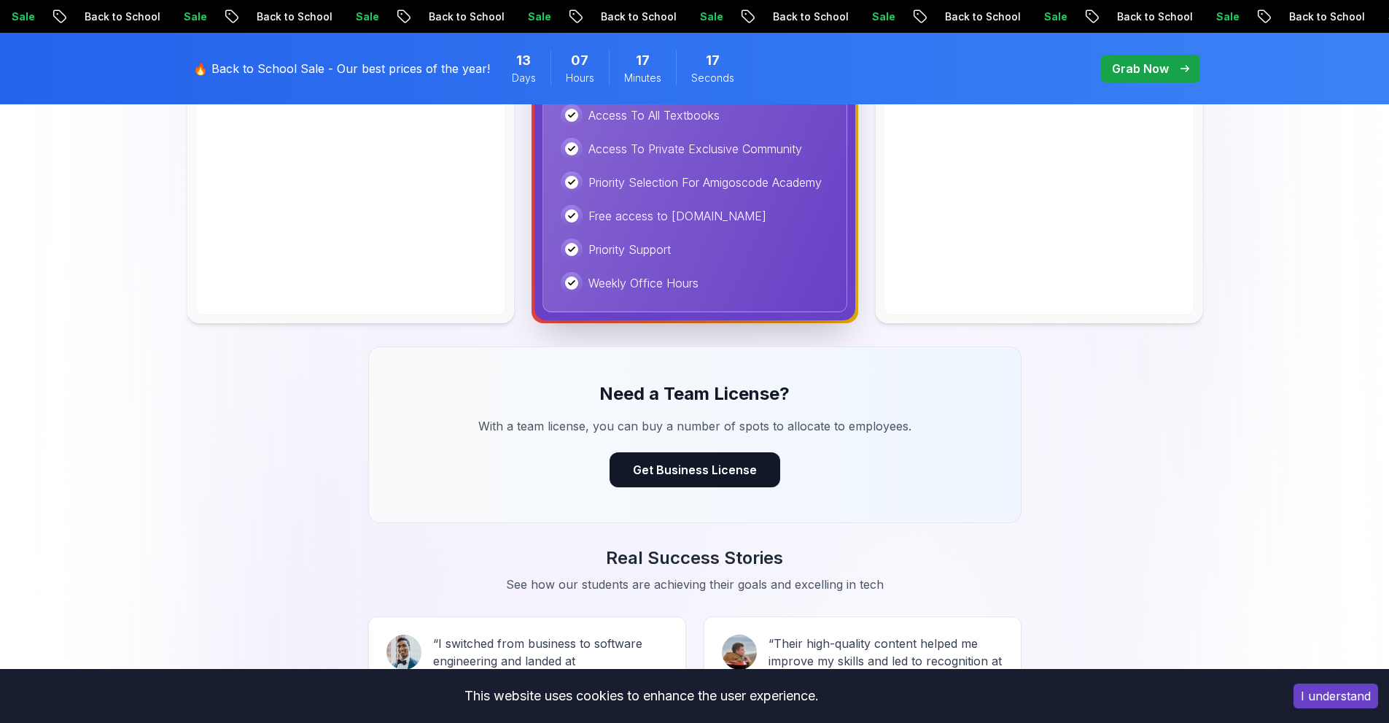
scroll to position [903, 0]
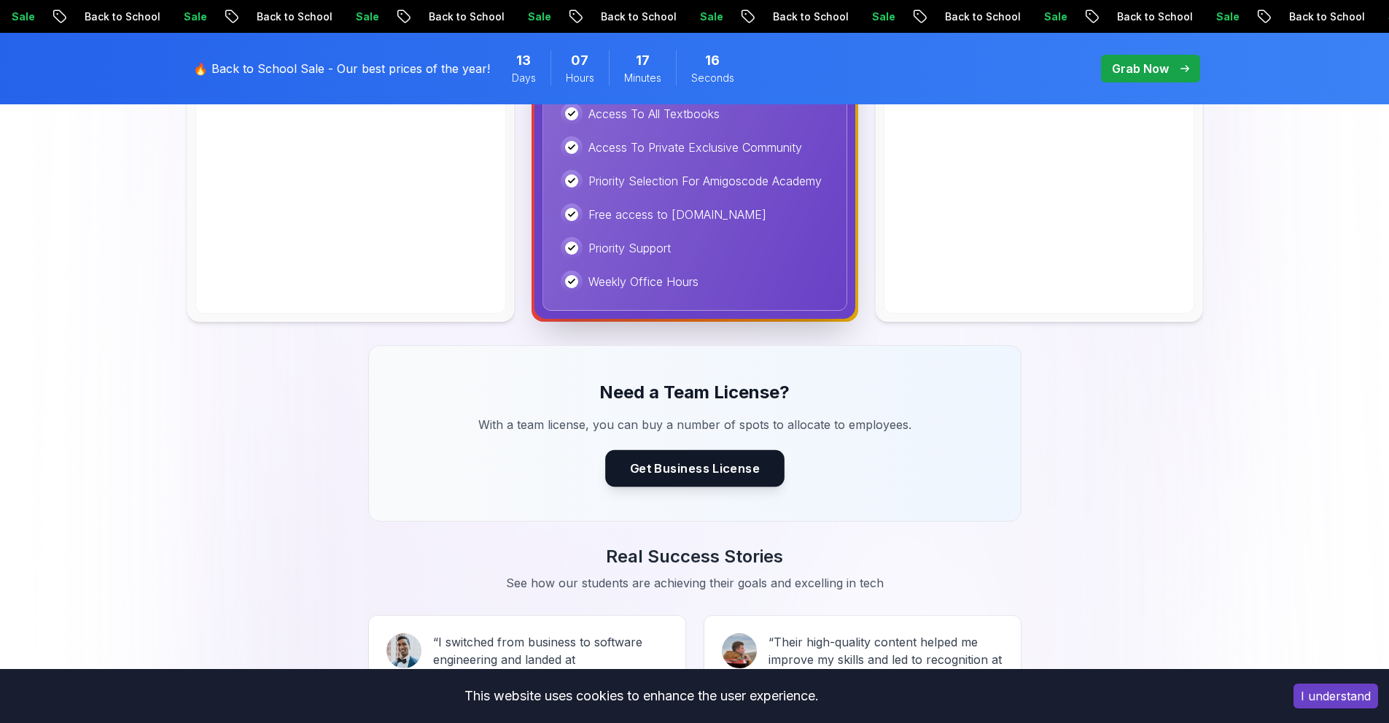
click at [682, 470] on button "Get Business License" at bounding box center [694, 468] width 179 height 36
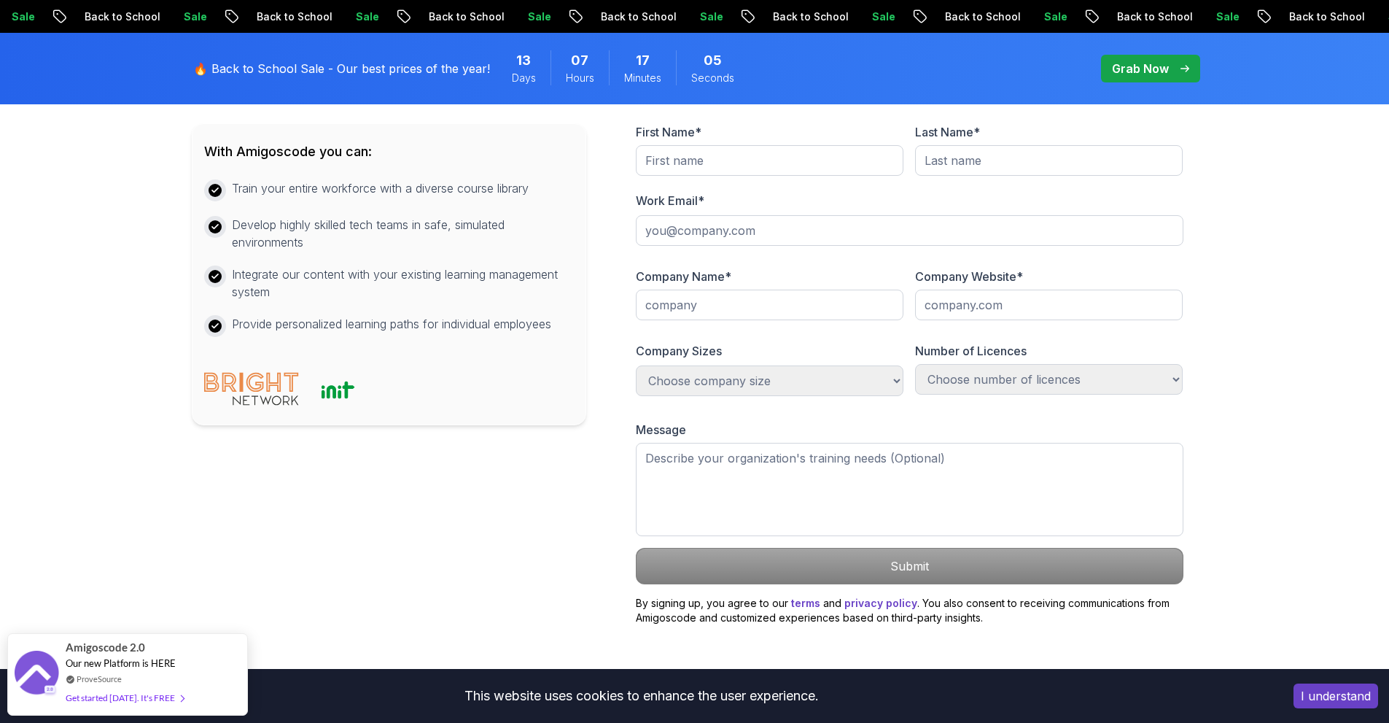
scroll to position [685, 0]
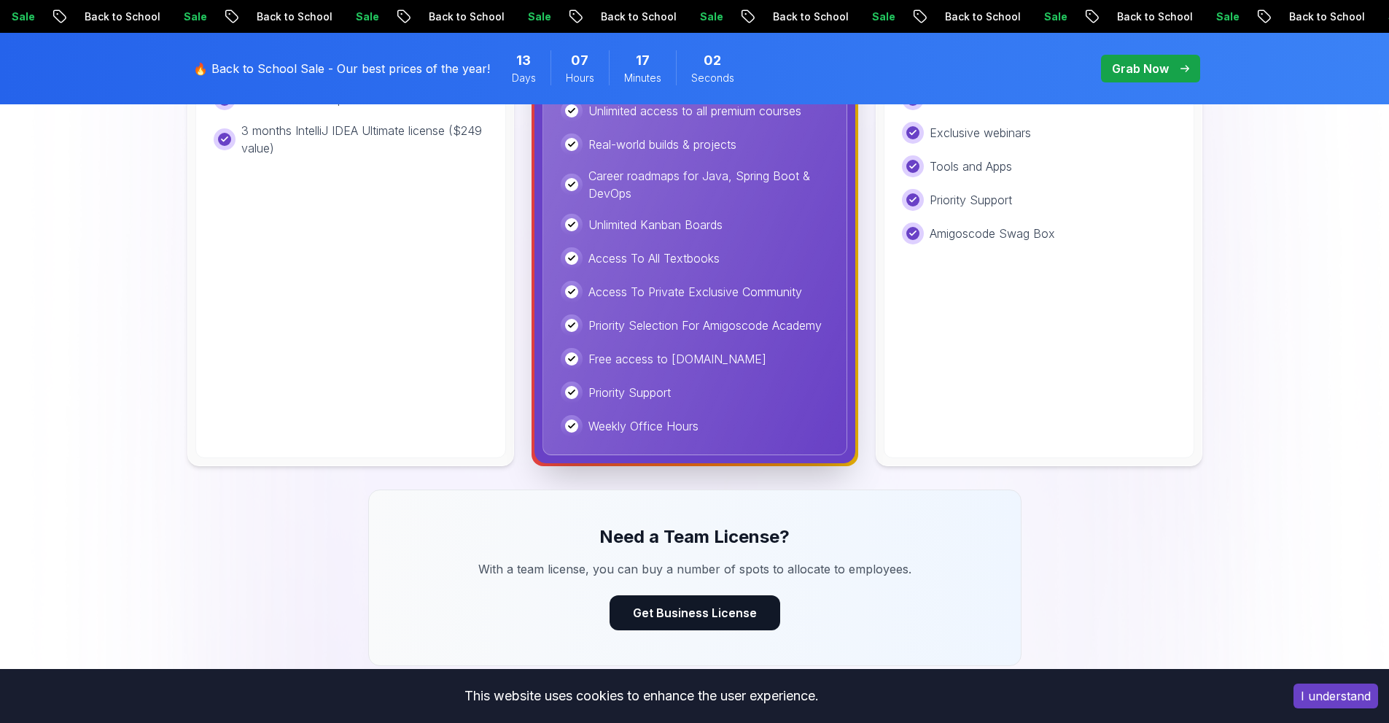
scroll to position [887, 0]
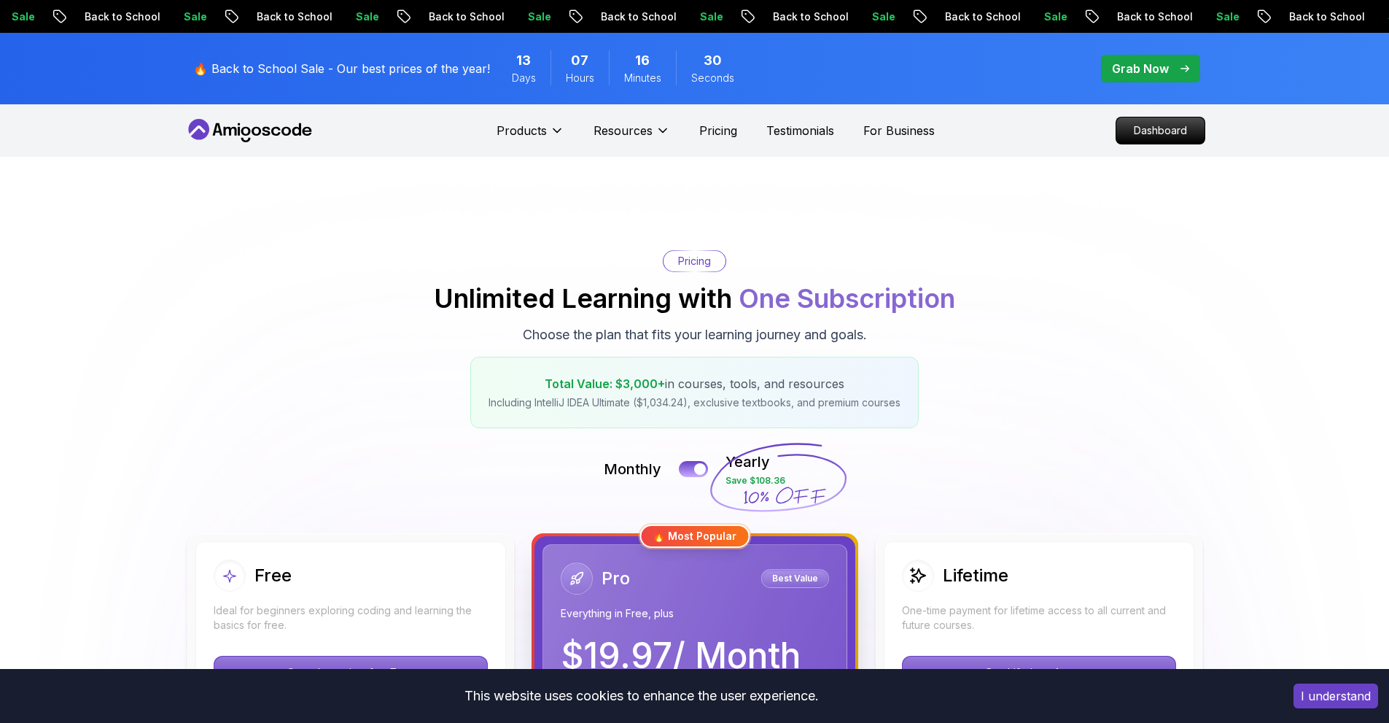
drag, startPoint x: 0, startPoint y: 0, endPoint x: 1124, endPoint y: 73, distance: 1126.0
click at [1124, 73] on p "Grab Now" at bounding box center [1140, 68] width 57 height 17
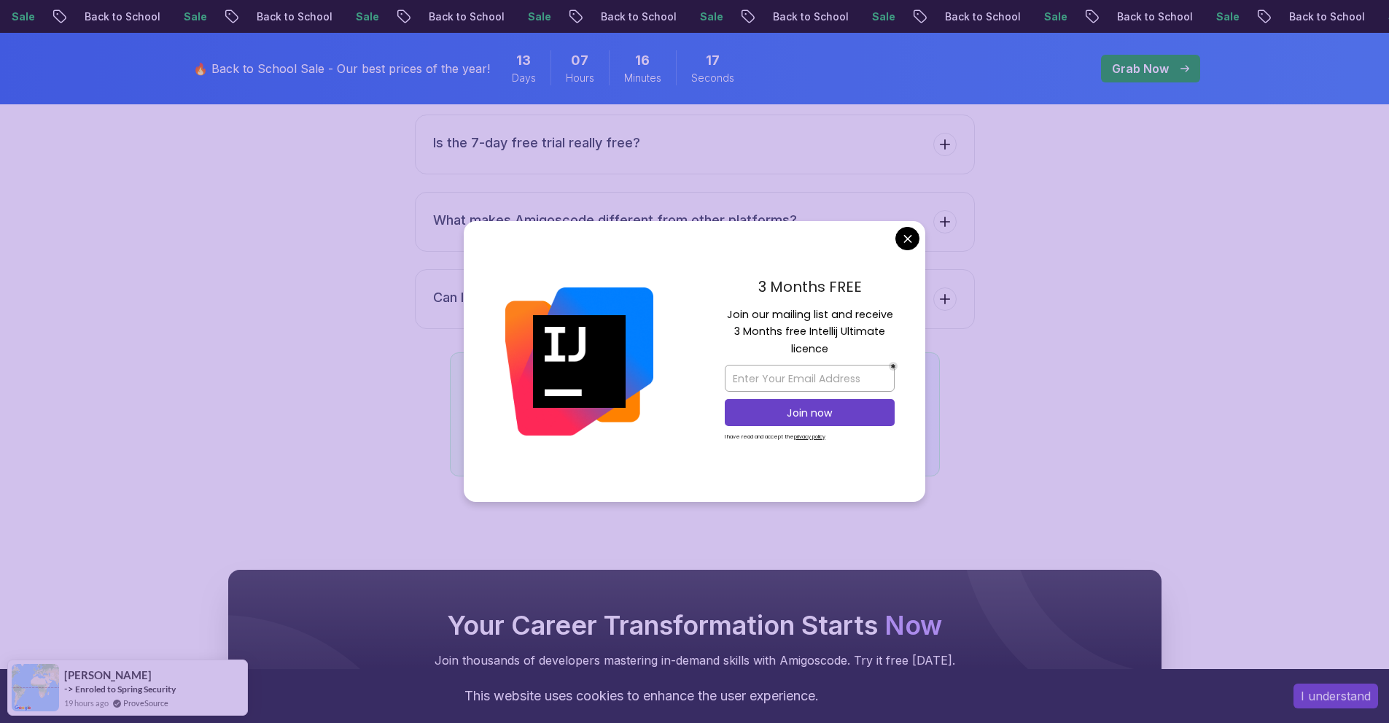
scroll to position [6217, 0]
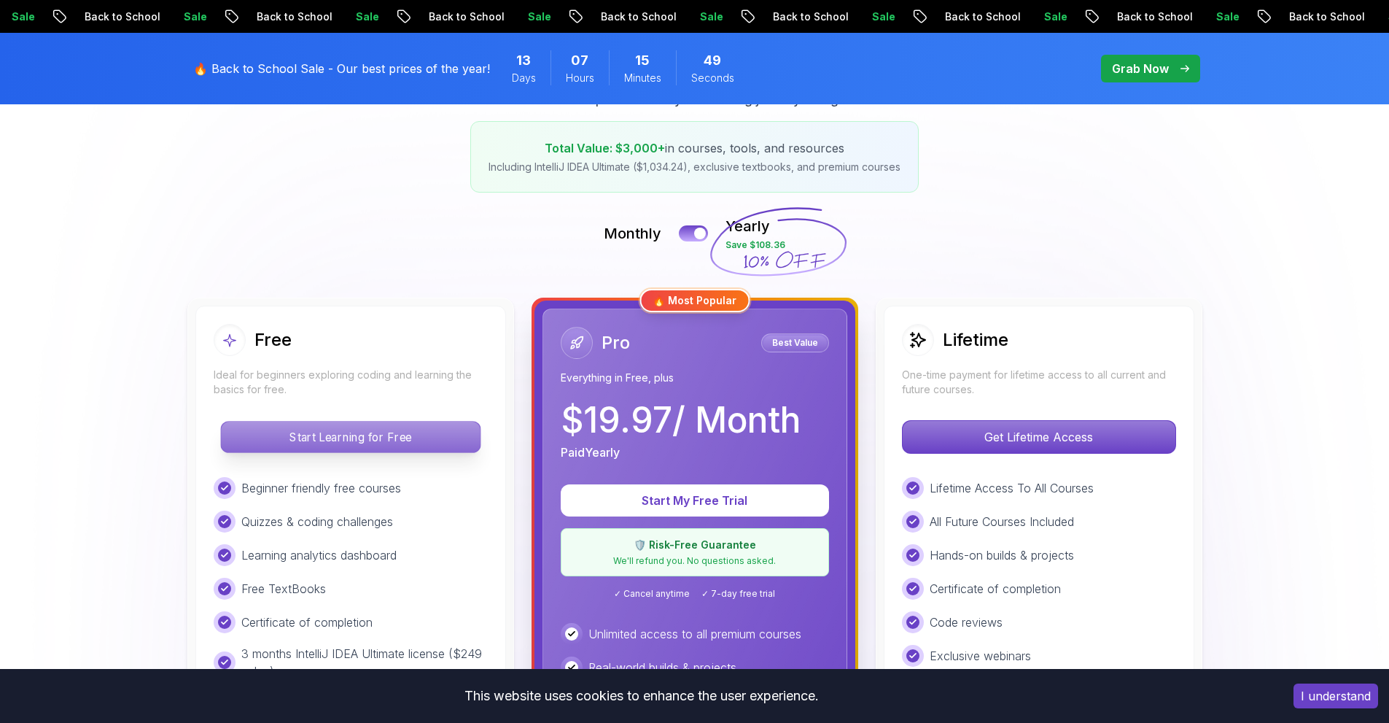
scroll to position [240, 0]
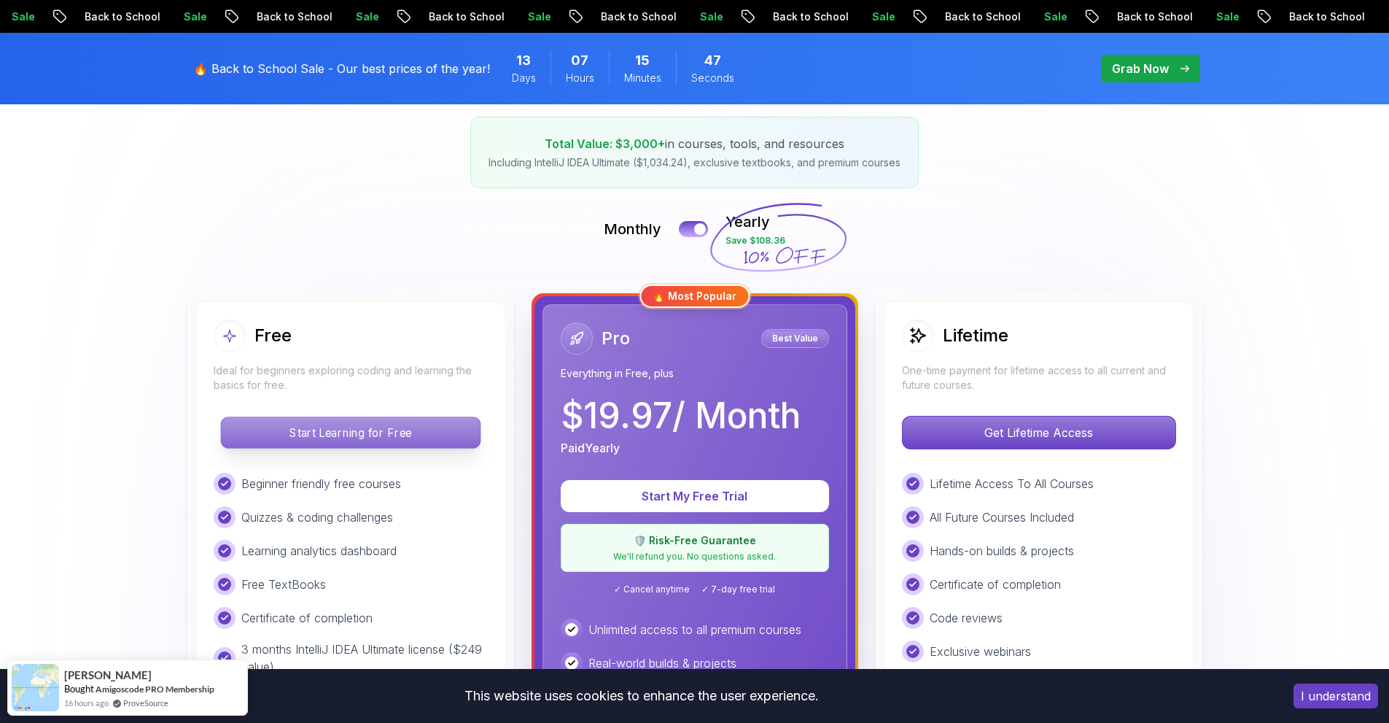
click at [373, 427] on p "Start Learning for Free" at bounding box center [350, 432] width 259 height 31
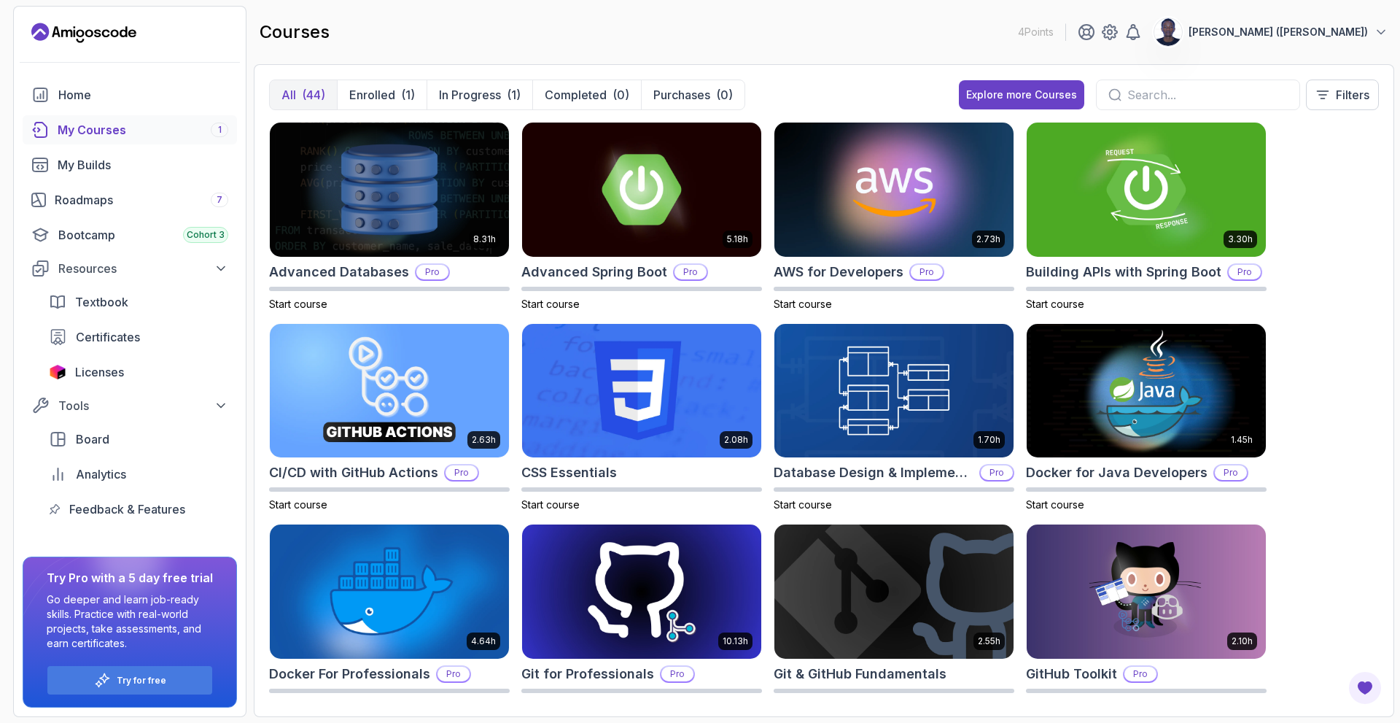
click at [134, 123] on div "My Courses 1" at bounding box center [143, 129] width 171 height 17
click at [133, 122] on div "My Courses 1" at bounding box center [143, 129] width 171 height 17
click at [391, 85] on button "Enrolled (1)" at bounding box center [382, 94] width 90 height 29
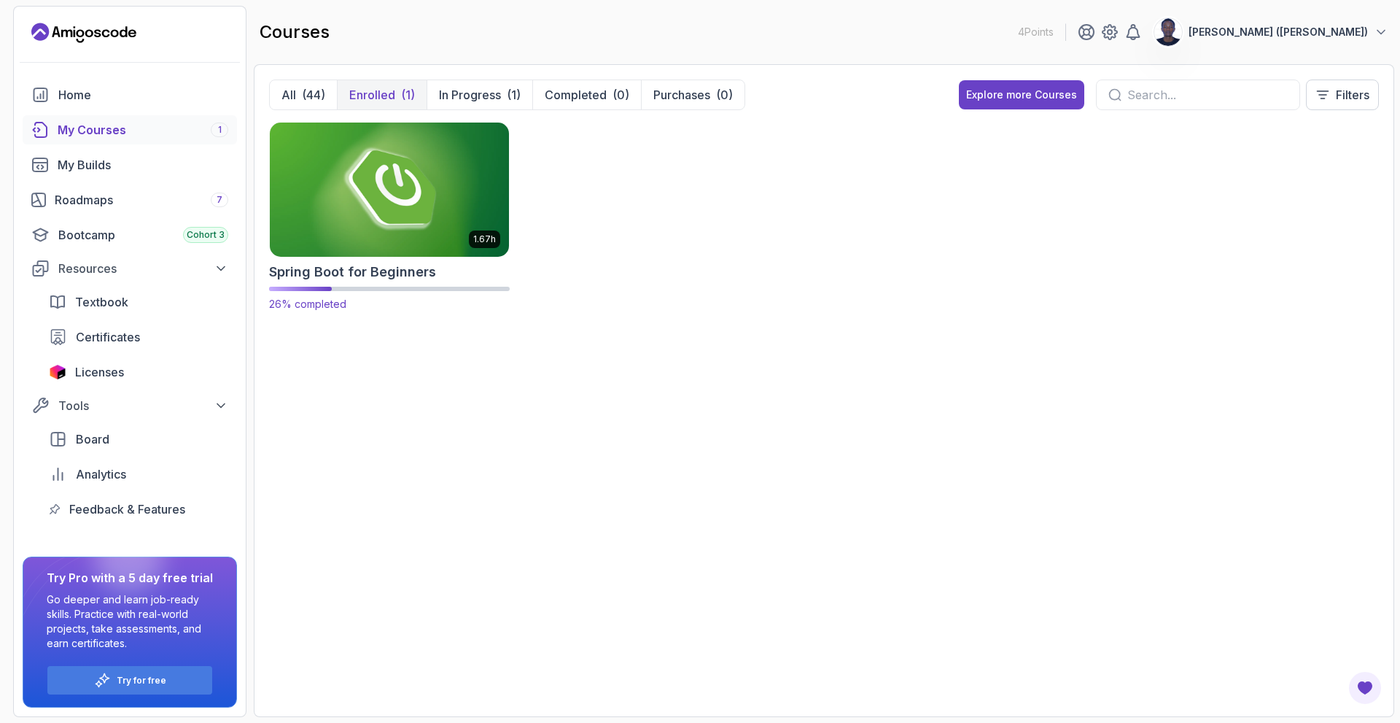
click at [393, 148] on img at bounding box center [389, 189] width 251 height 141
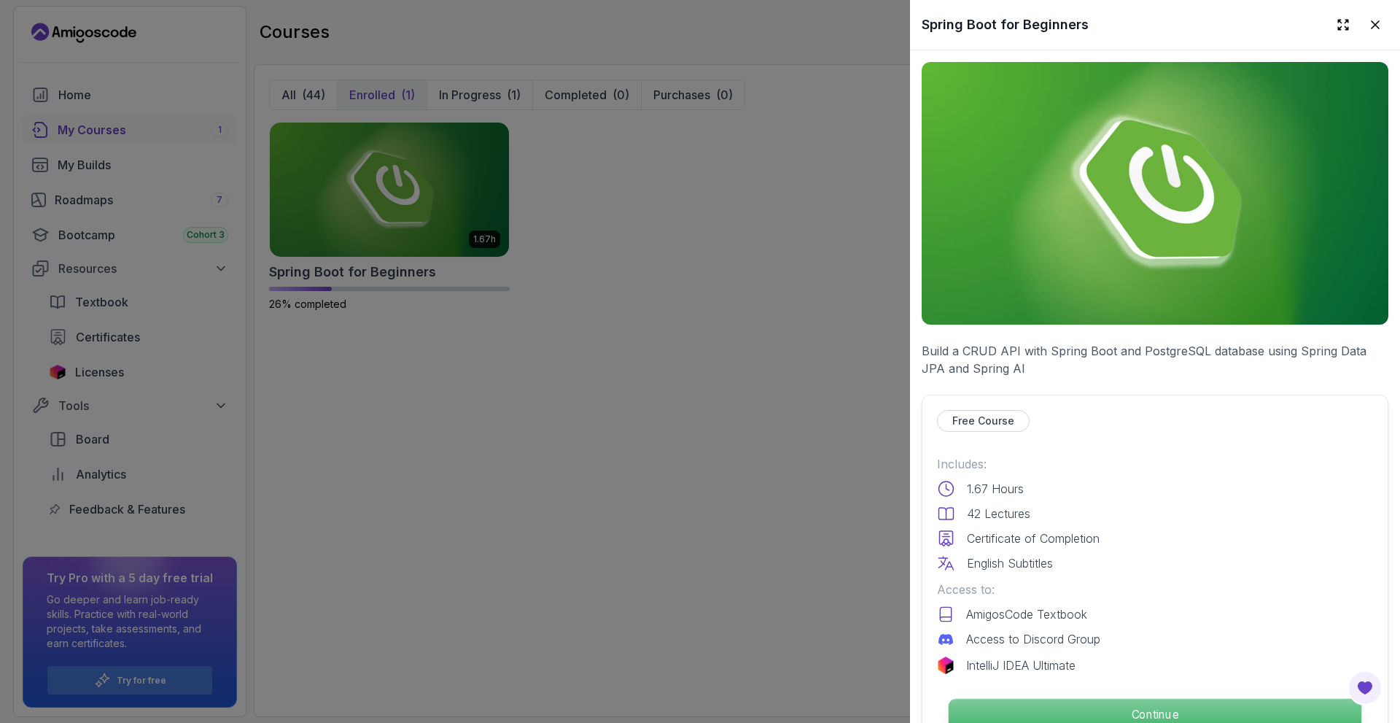
click at [1092, 706] on p "Continue" at bounding box center [1155, 714] width 413 height 31
